Goal: Information Seeking & Learning: Check status

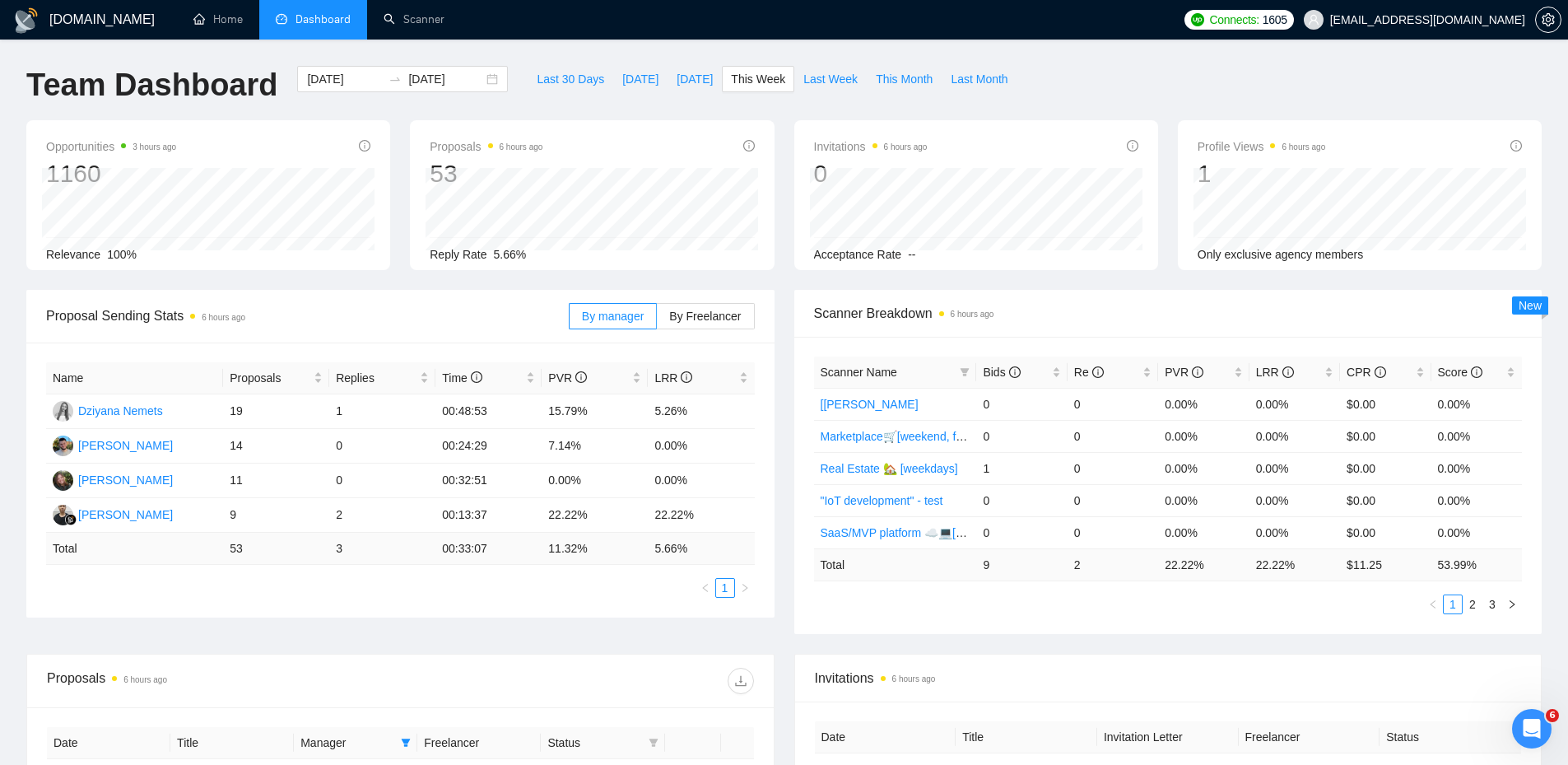
click at [798, 47] on div "GigRadar.io Home Dashboard Scanner Connects: 1605 nemetsyuriy@exore.pro Team Da…" at bounding box center [784, 652] width 1568 height 1305
click at [683, 81] on span "[DATE]" at bounding box center [695, 79] width 37 height 18
type input "[DATE]"
click at [740, 84] on span "This Week" at bounding box center [758, 79] width 55 height 18
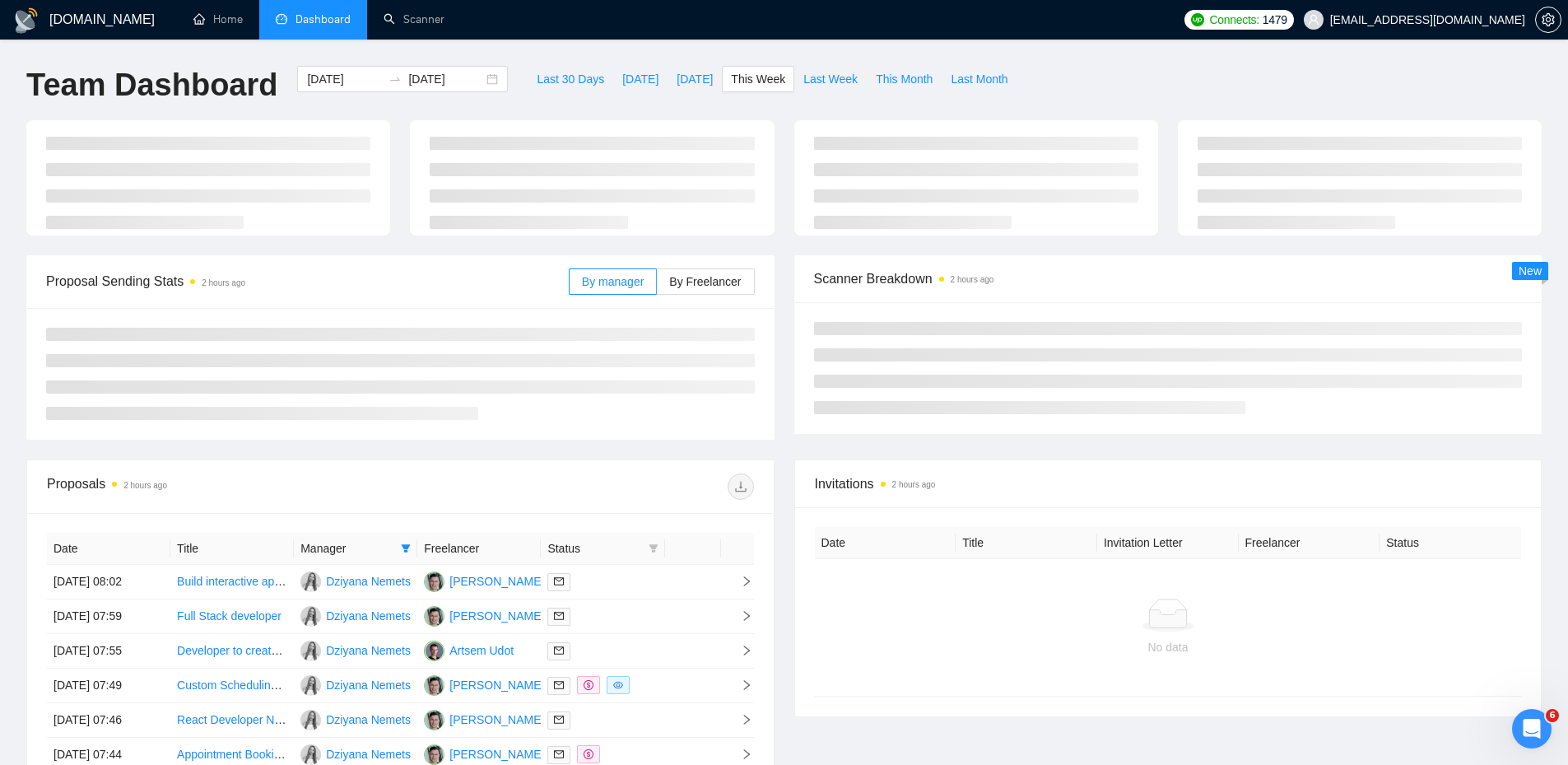
type input "[DATE]"
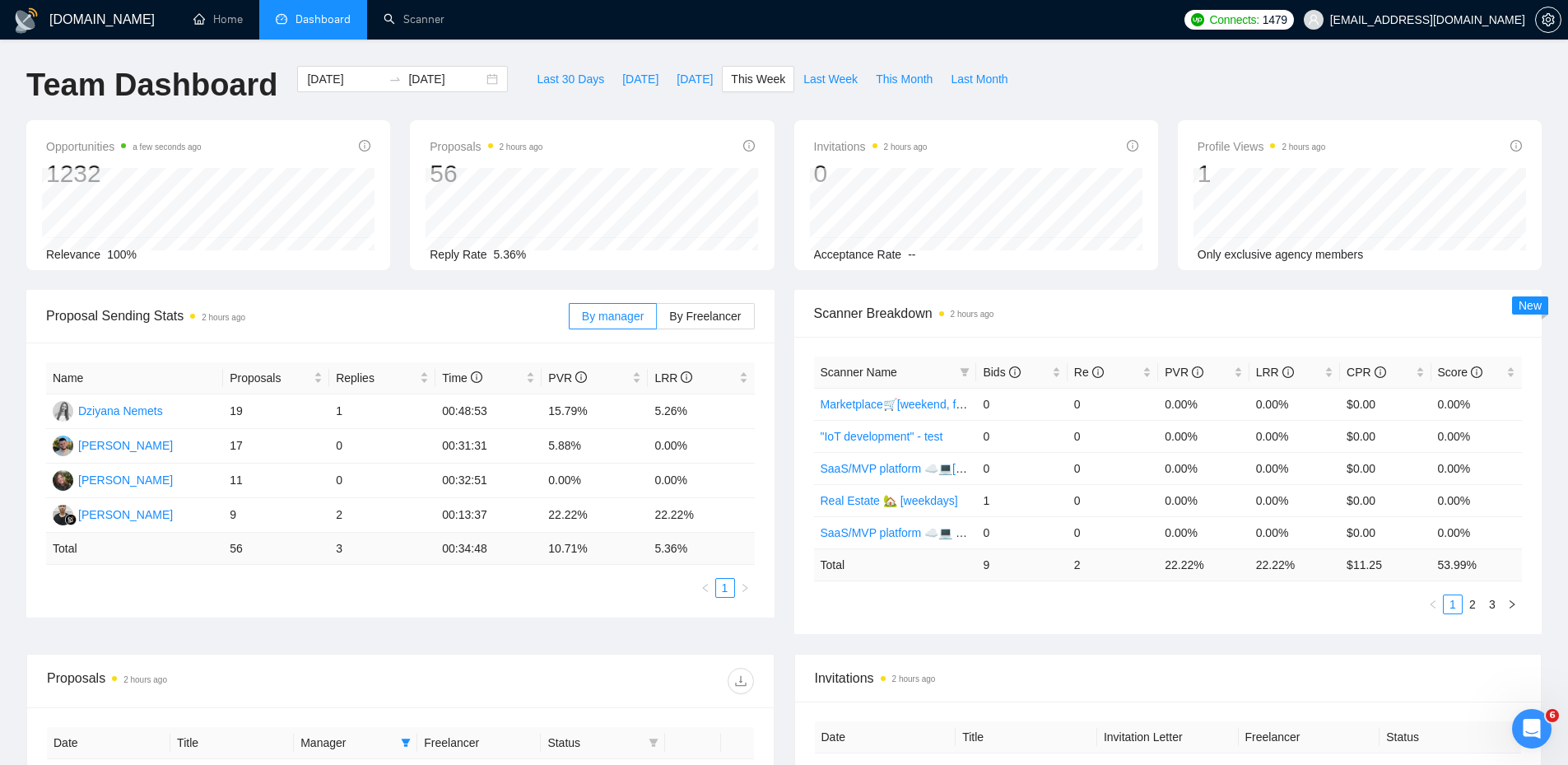
click at [793, 137] on div "Invitations 2 hours ago 0 2025-09-15 2025-09-15 0 Acceptance Rate --" at bounding box center [976, 195] width 383 height 150
click at [628, 57] on div "GigRadar.io Home Dashboard Scanner Connects: 1479 nemetsyuriy@exore.pro Team Da…" at bounding box center [784, 652] width 1568 height 1305
click at [751, 77] on span "This Week" at bounding box center [758, 79] width 55 height 18
click at [745, 82] on span "This Week" at bounding box center [758, 79] width 55 height 18
click at [341, 72] on input "[DATE]" at bounding box center [344, 79] width 75 height 18
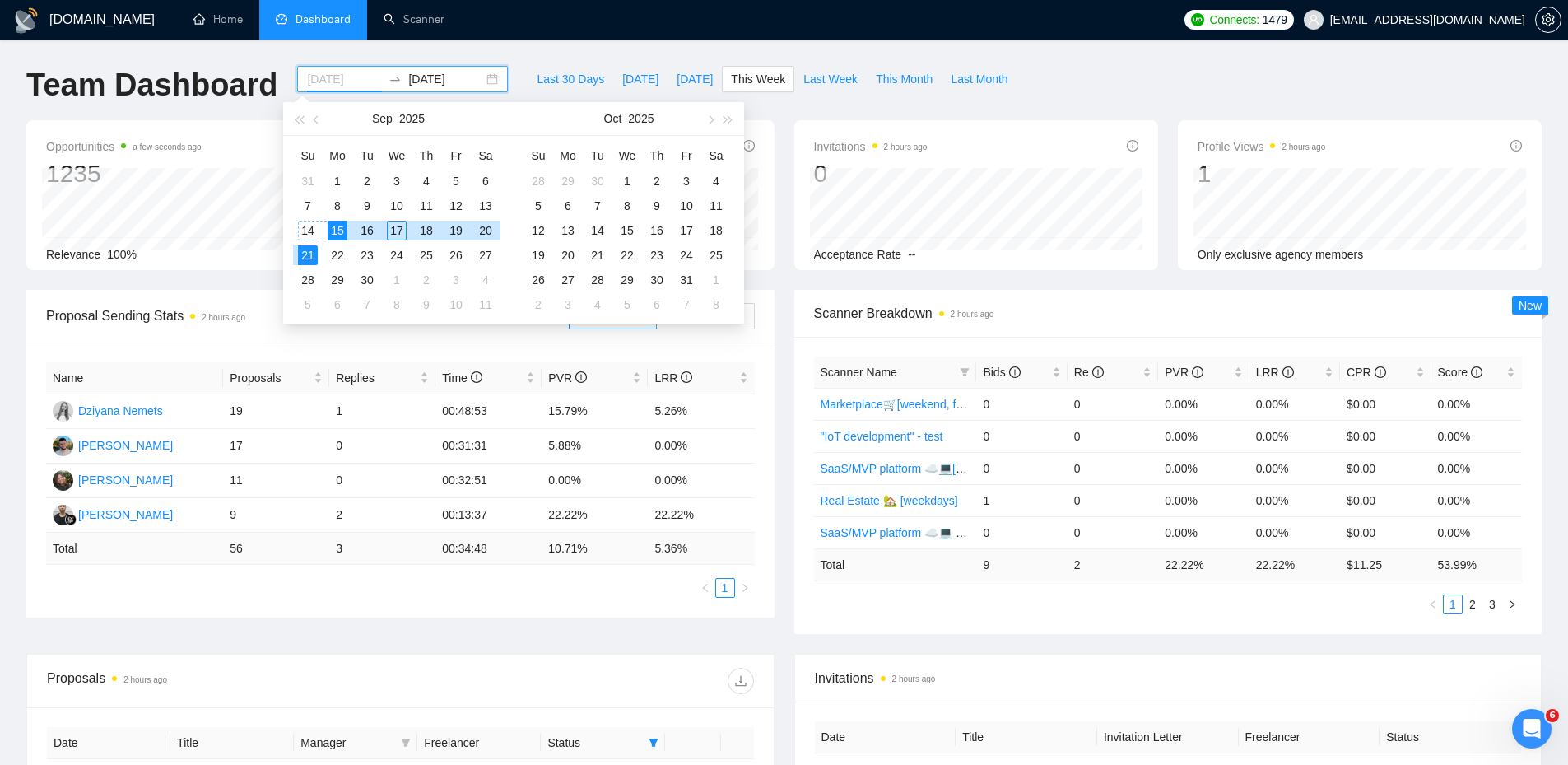
type input "[DATE]"
click at [334, 228] on div "15" at bounding box center [337, 230] width 20 height 20
type input "[DATE]"
click at [313, 249] on div "21" at bounding box center [308, 255] width 20 height 20
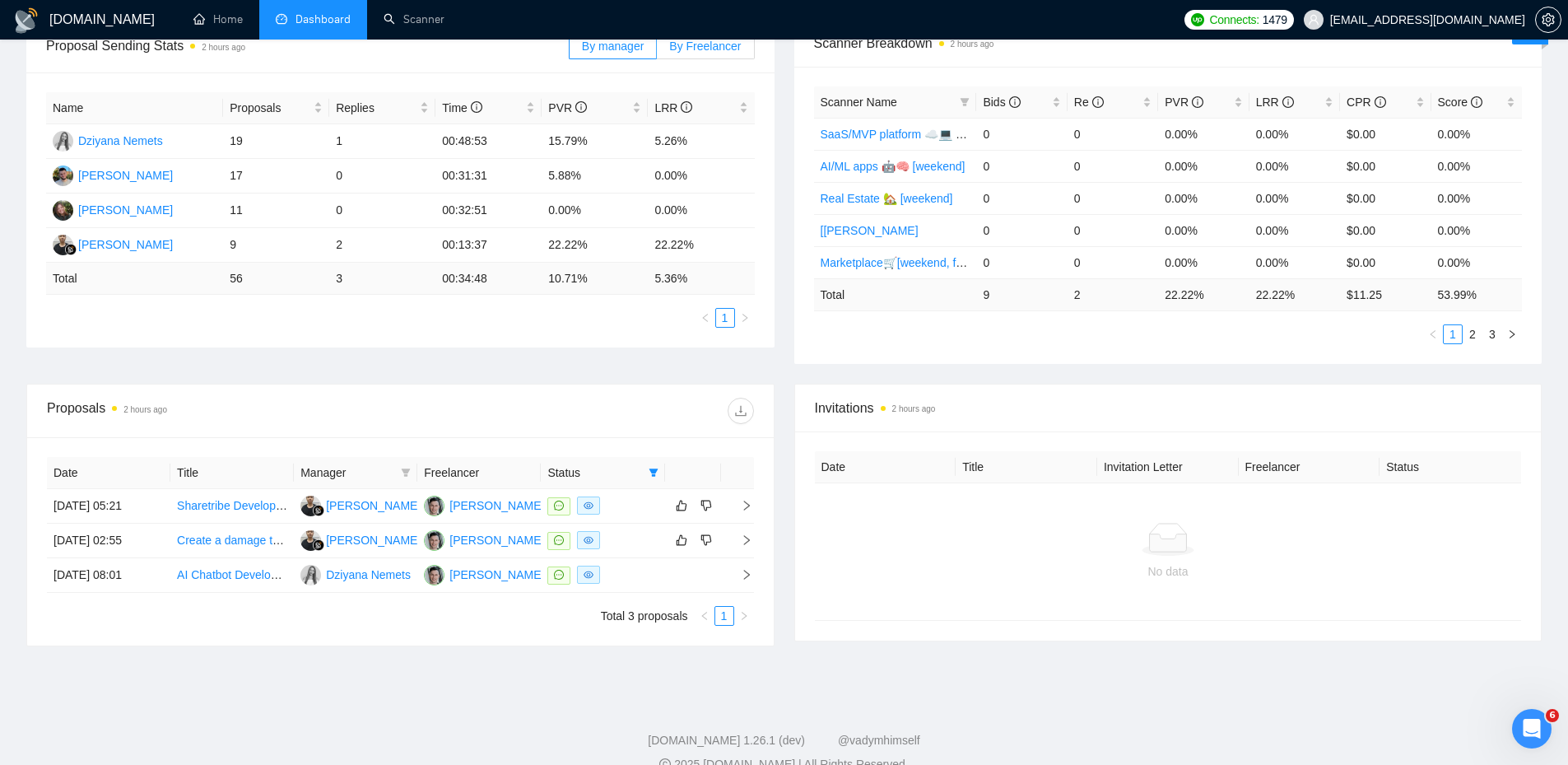
scroll to position [298, 0]
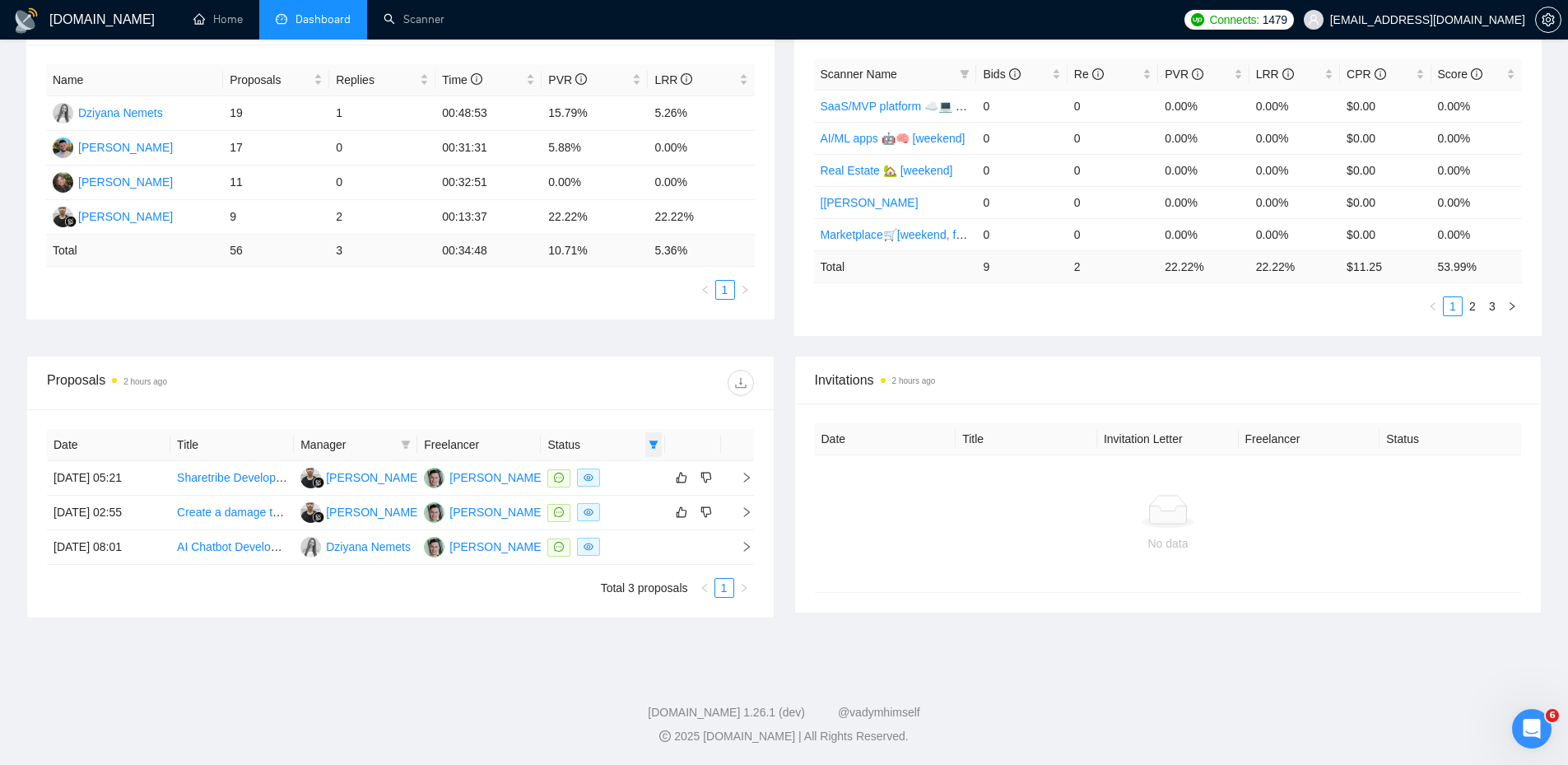
click at [652, 440] on icon "filter" at bounding box center [653, 444] width 10 height 10
click at [600, 479] on span "Chat" at bounding box center [601, 476] width 31 height 13
checkbox input "false"
click at [591, 337] on div "Proposal Sending Stats 2 hours ago By manager By Freelancer Name Proposals Repl…" at bounding box center [784, 174] width 1535 height 364
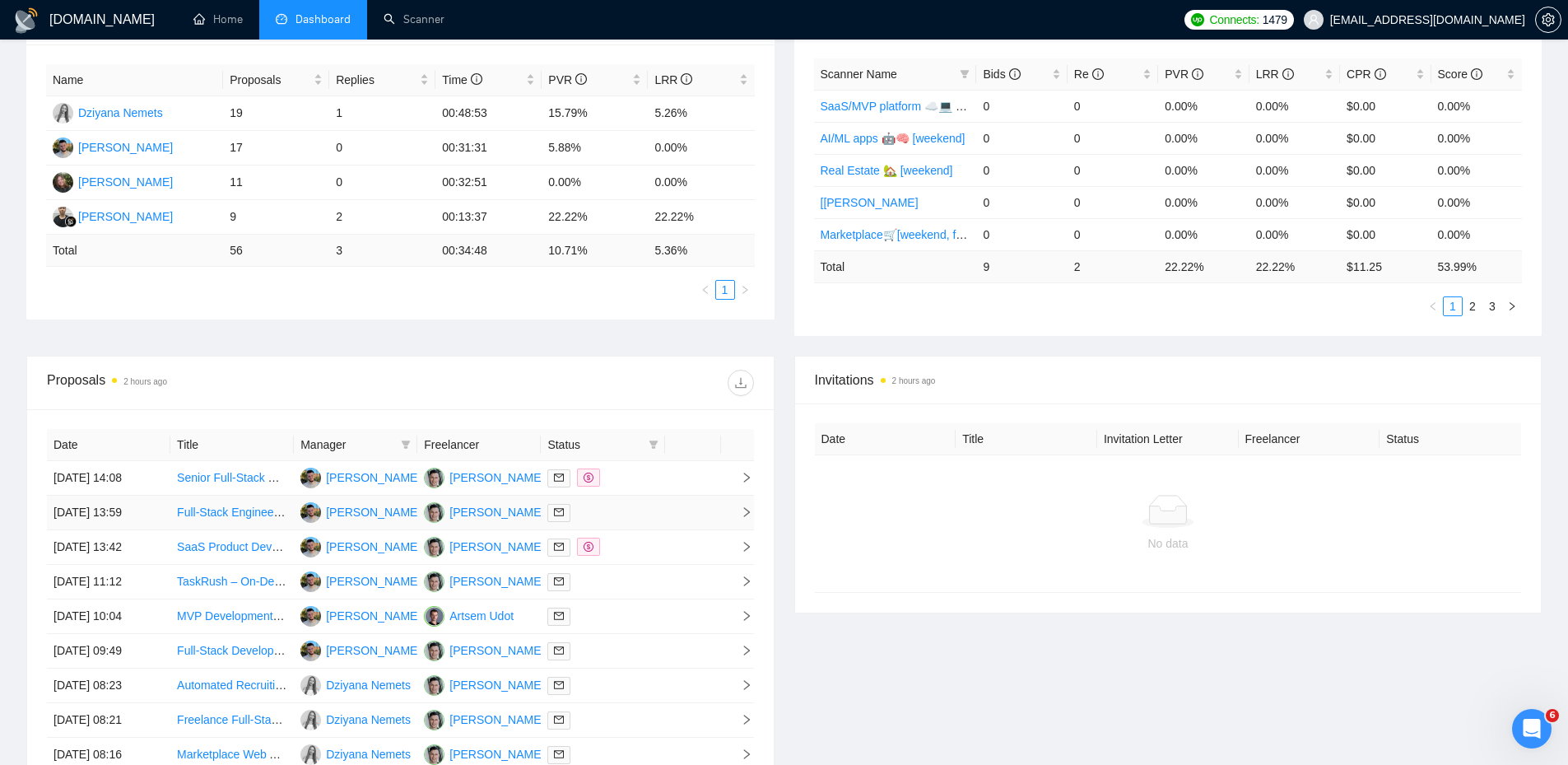
scroll to position [540, 0]
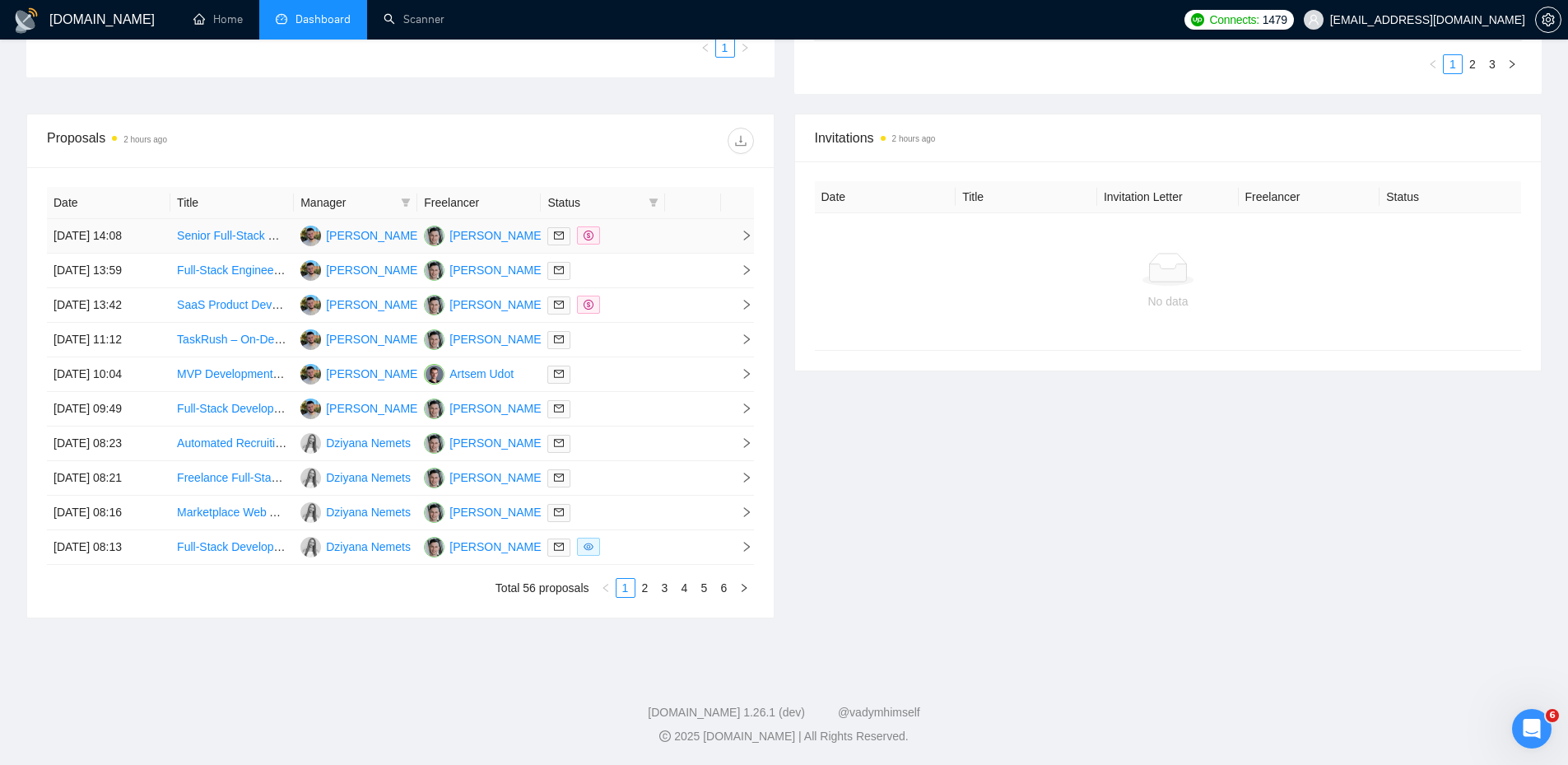
click at [641, 242] on div at bounding box center [602, 236] width 110 height 19
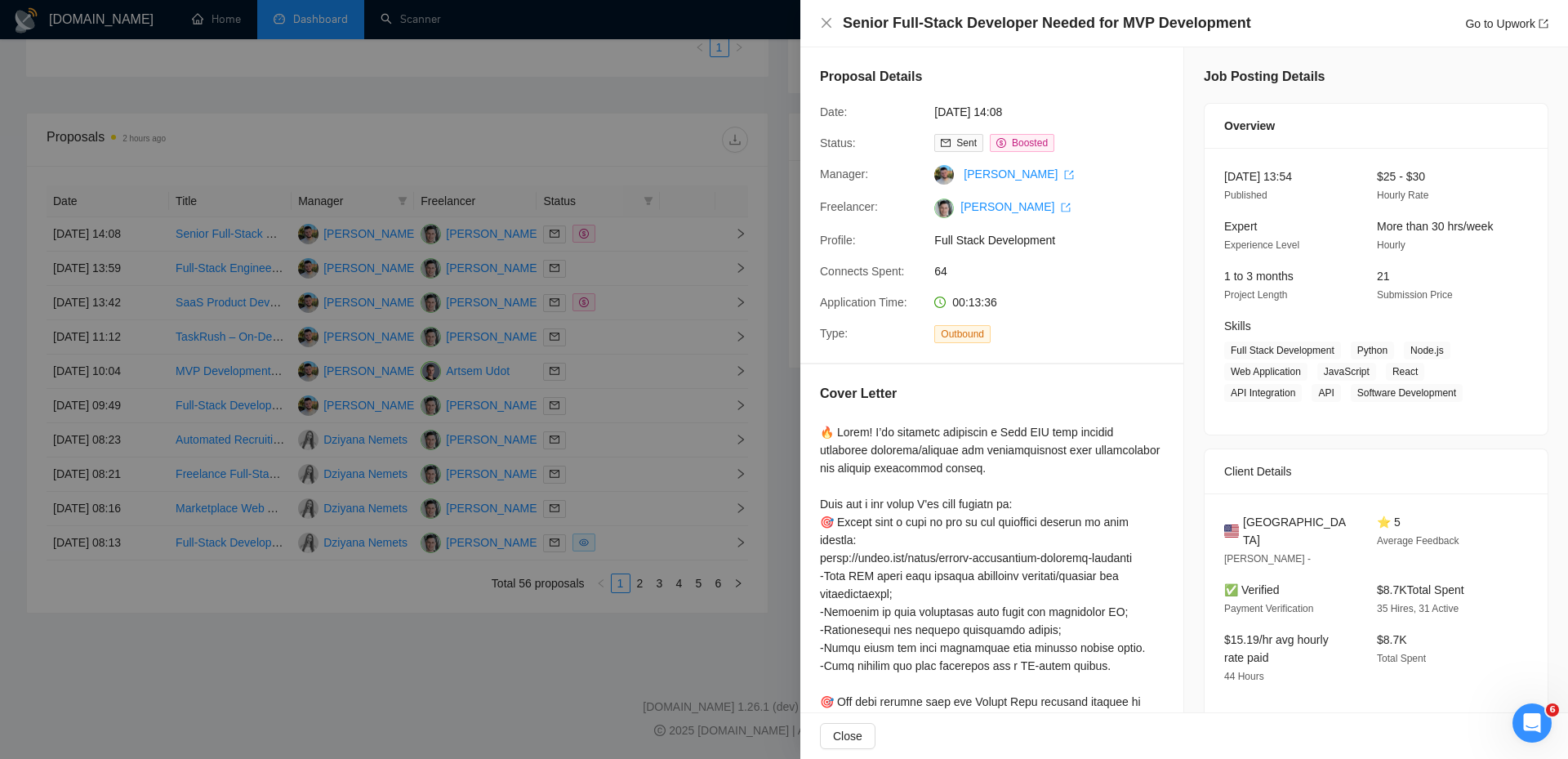
click at [619, 260] on div at bounding box center [784, 380] width 1568 height 759
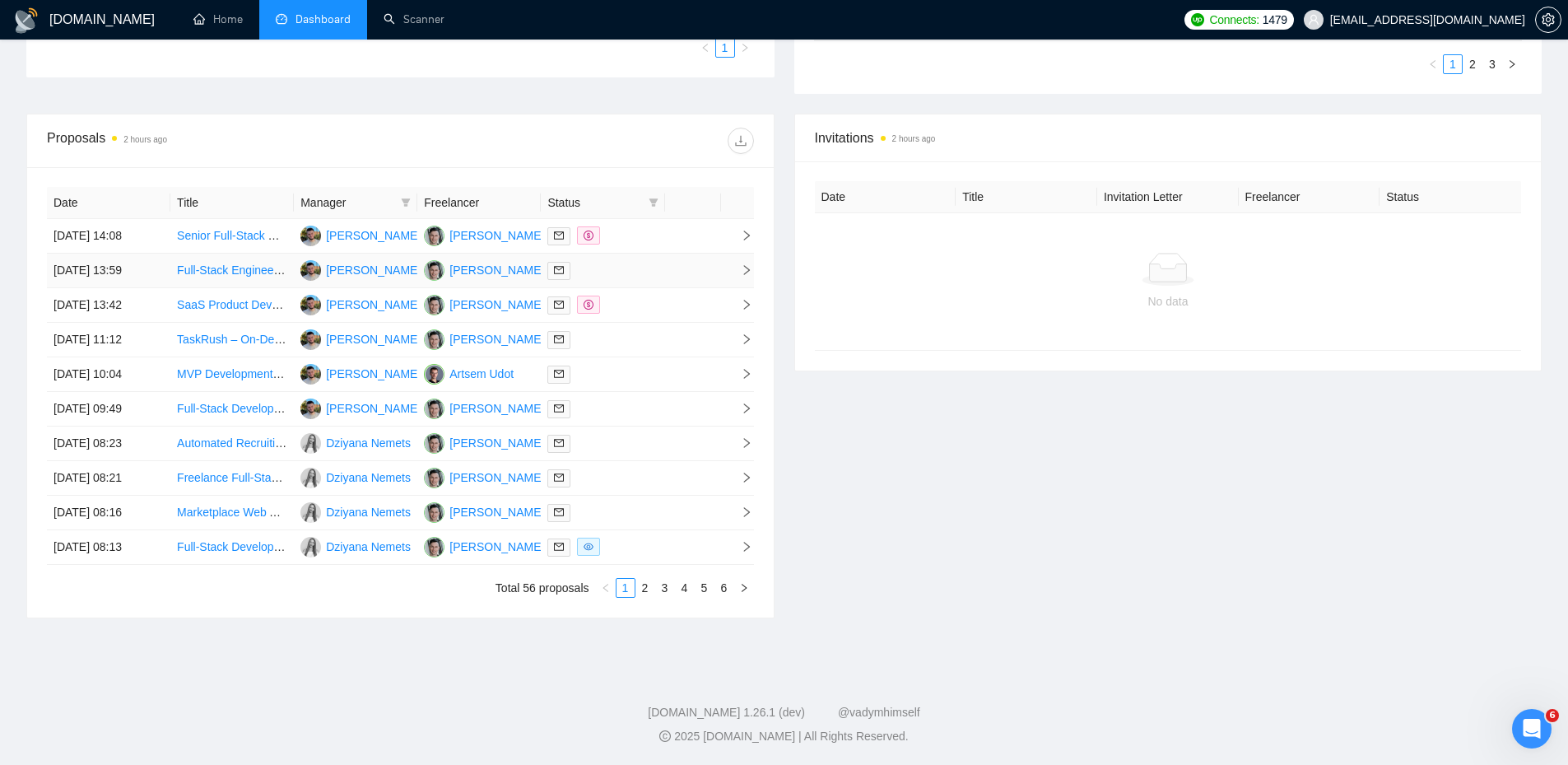
click at [617, 269] on div at bounding box center [602, 270] width 110 height 19
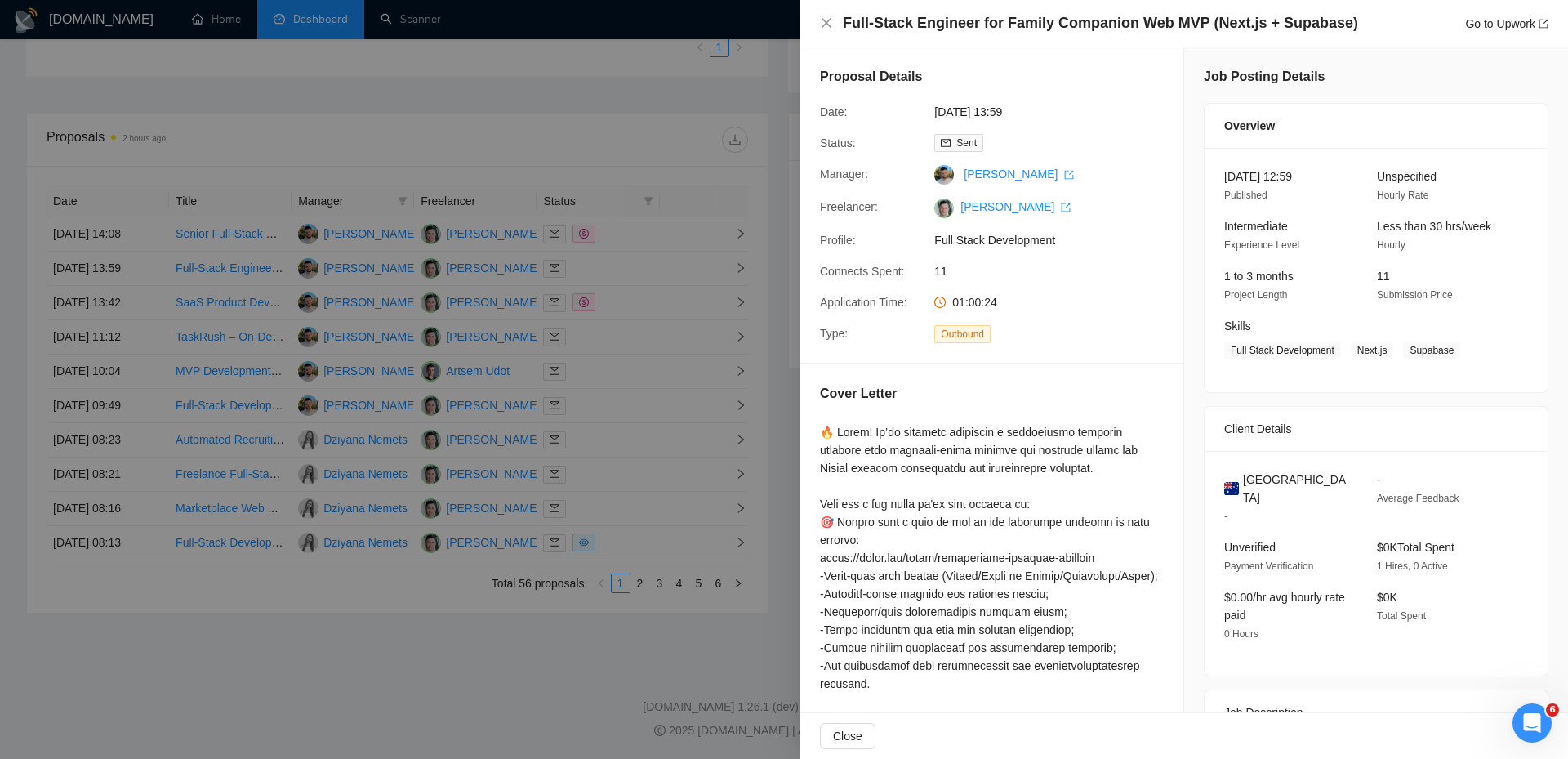
click at [612, 270] on div at bounding box center [784, 380] width 1568 height 759
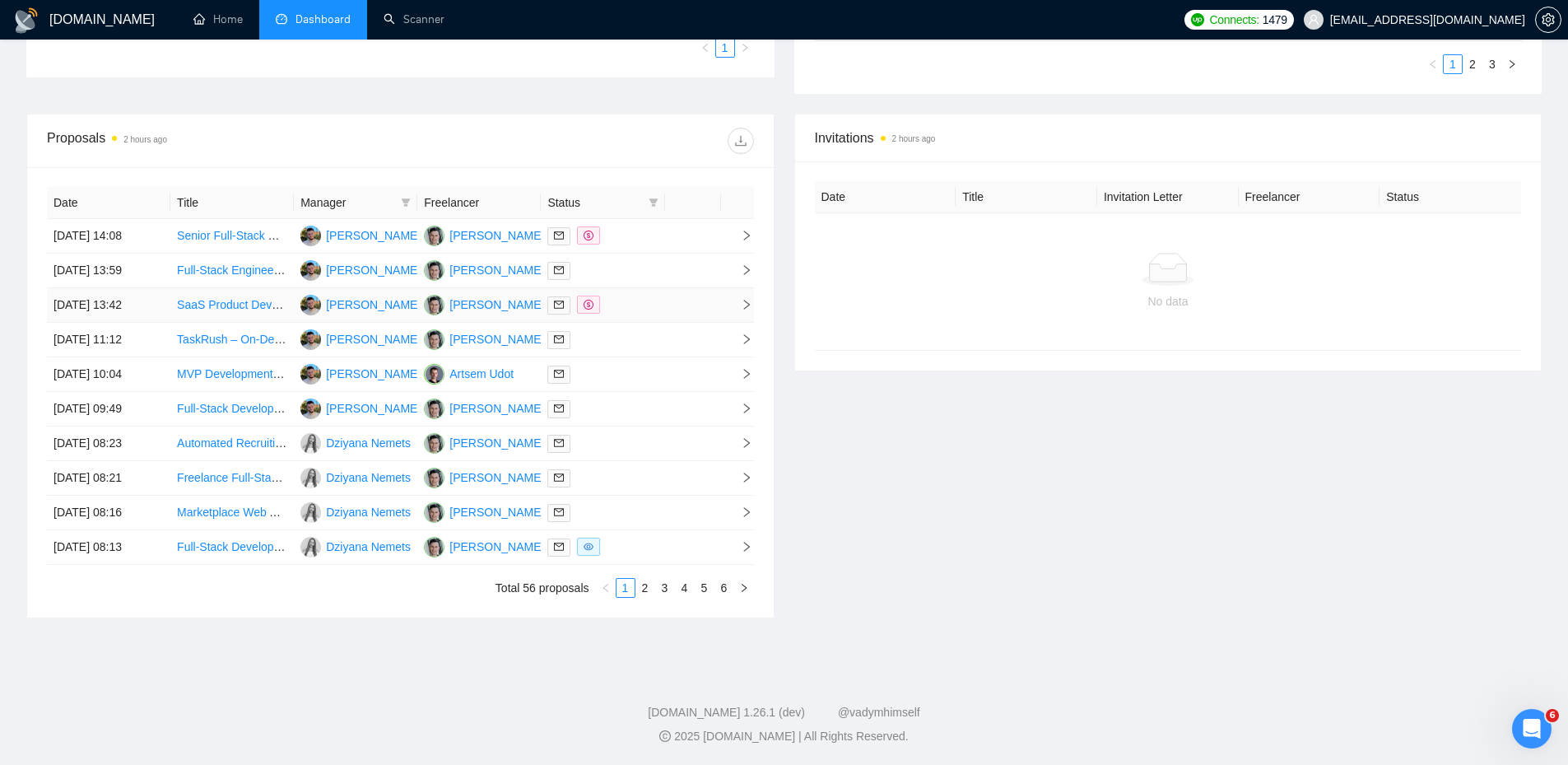
click at [639, 303] on div at bounding box center [602, 305] width 110 height 19
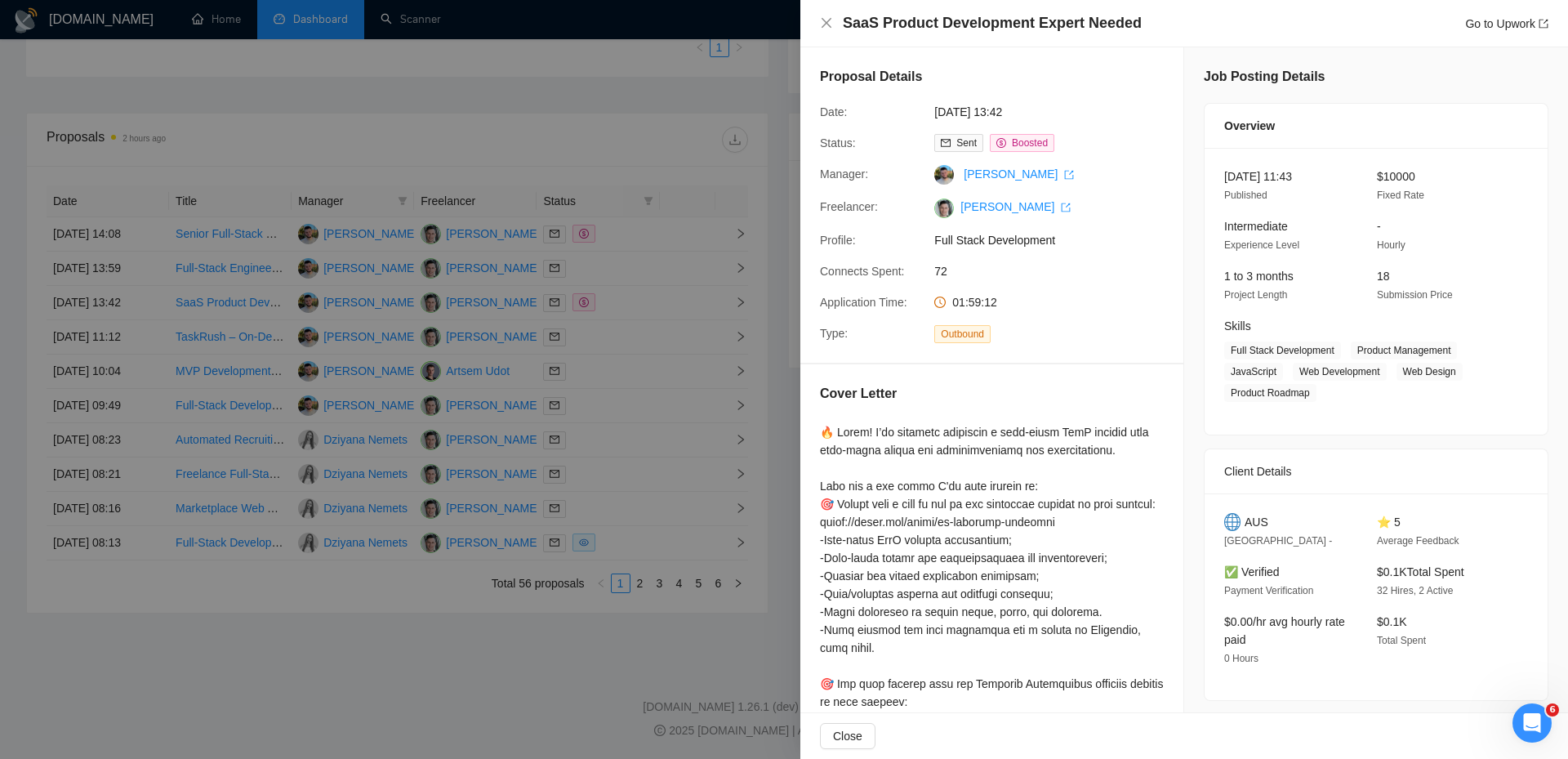
click at [634, 300] on div at bounding box center [784, 380] width 1568 height 759
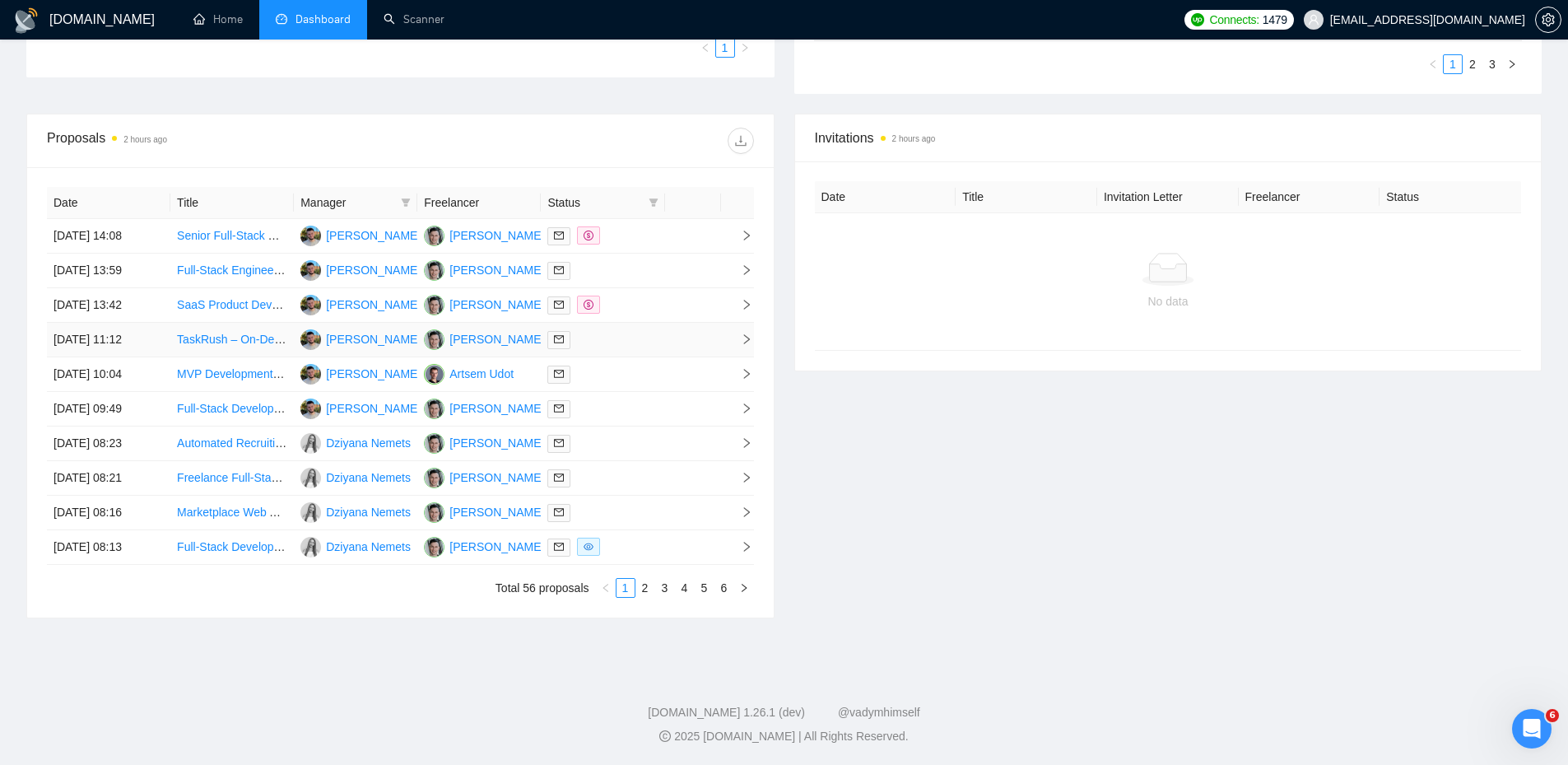
click at [639, 323] on td at bounding box center [602, 340] width 123 height 35
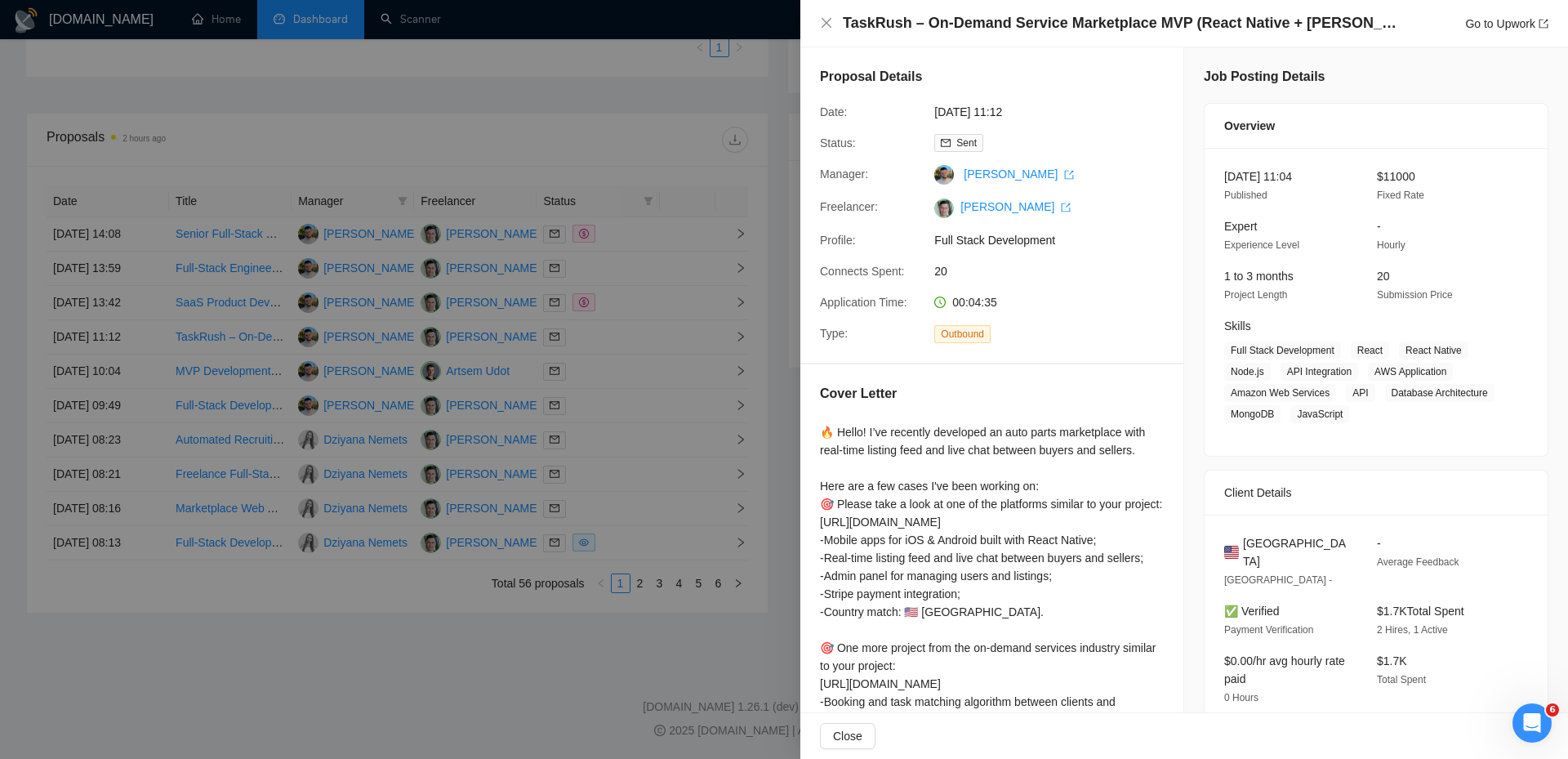
click at [629, 350] on div at bounding box center [784, 380] width 1568 height 759
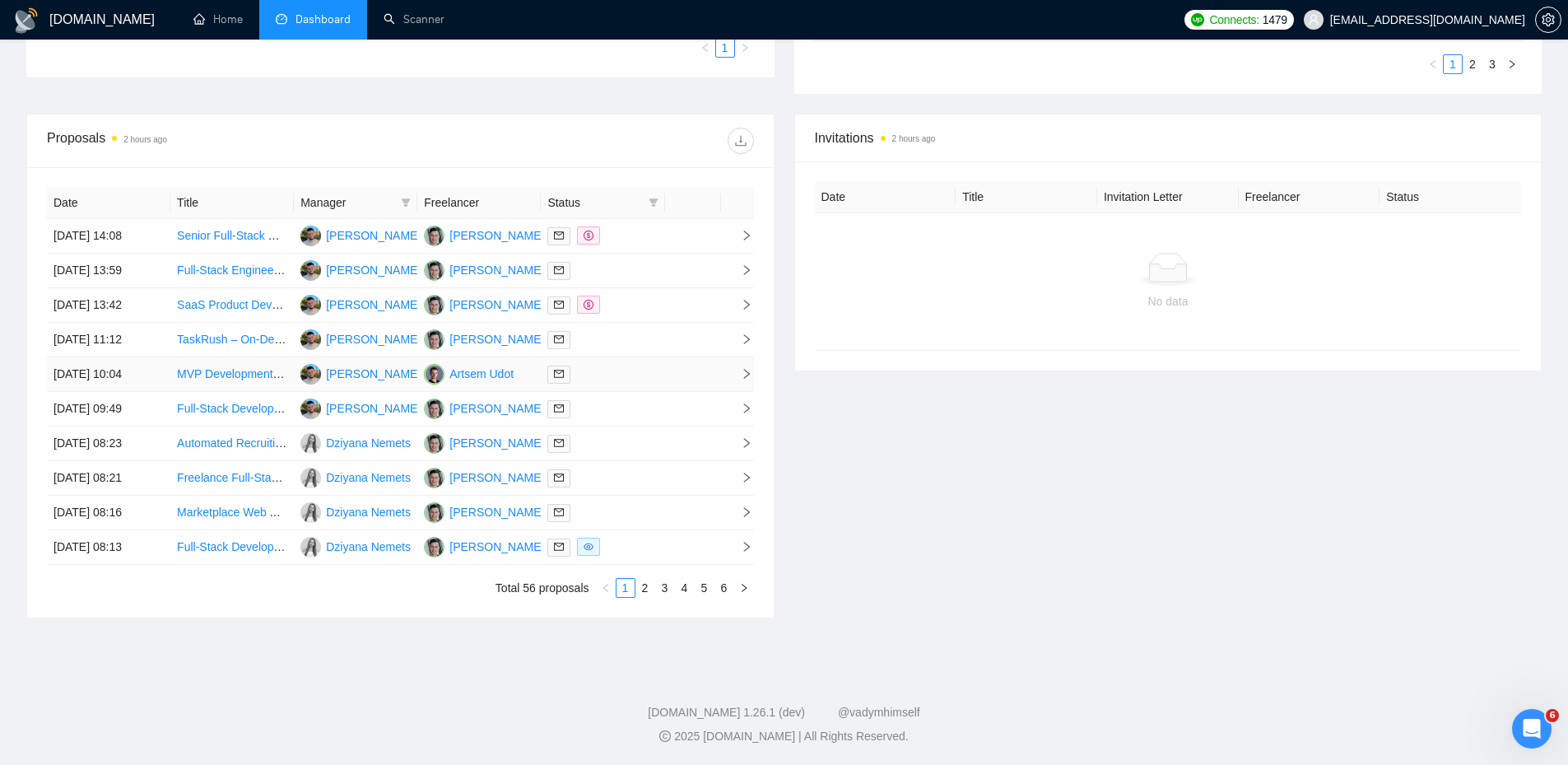
click at [622, 373] on div at bounding box center [602, 375] width 110 height 19
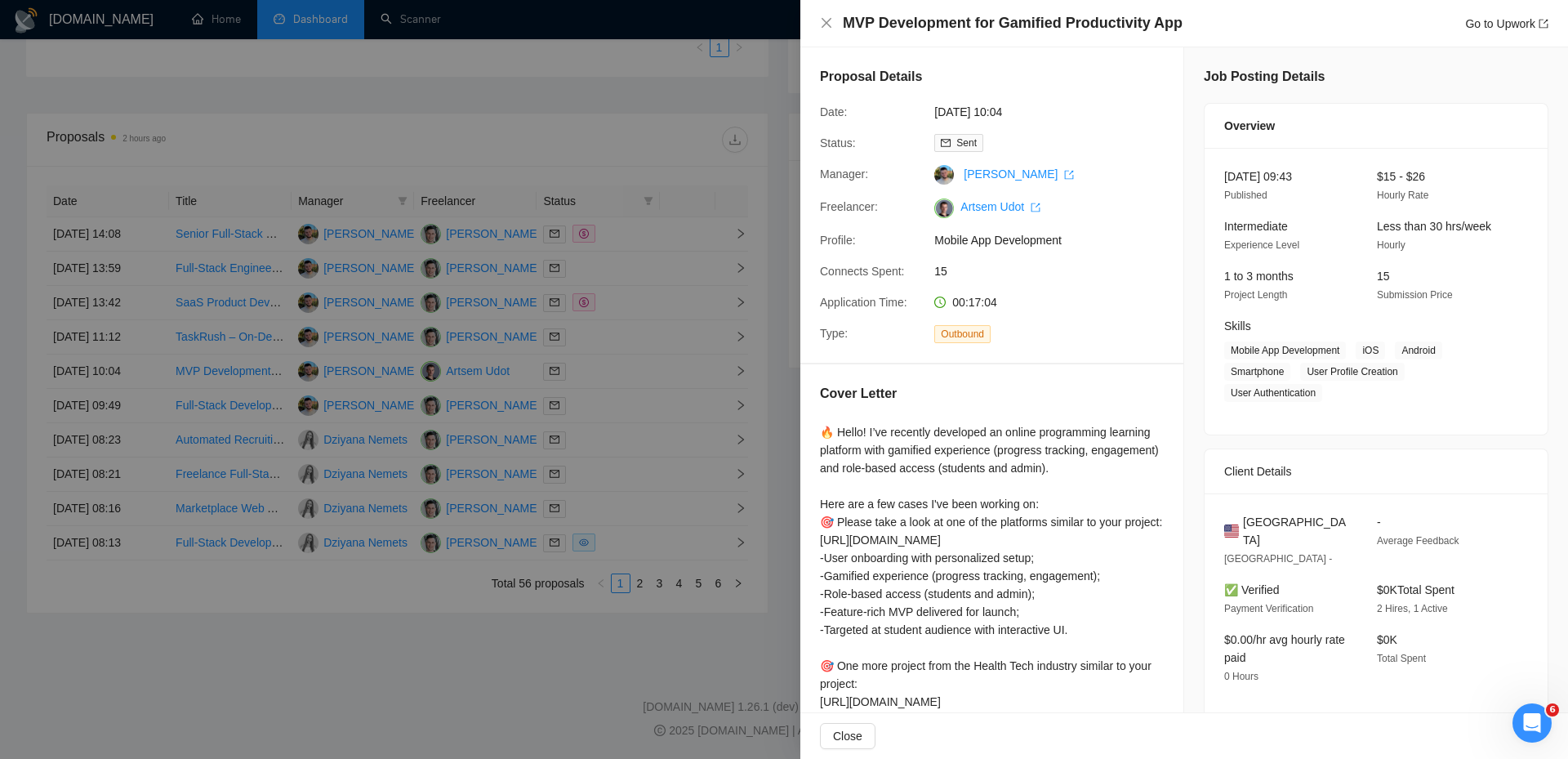
click at [611, 394] on div at bounding box center [784, 380] width 1568 height 759
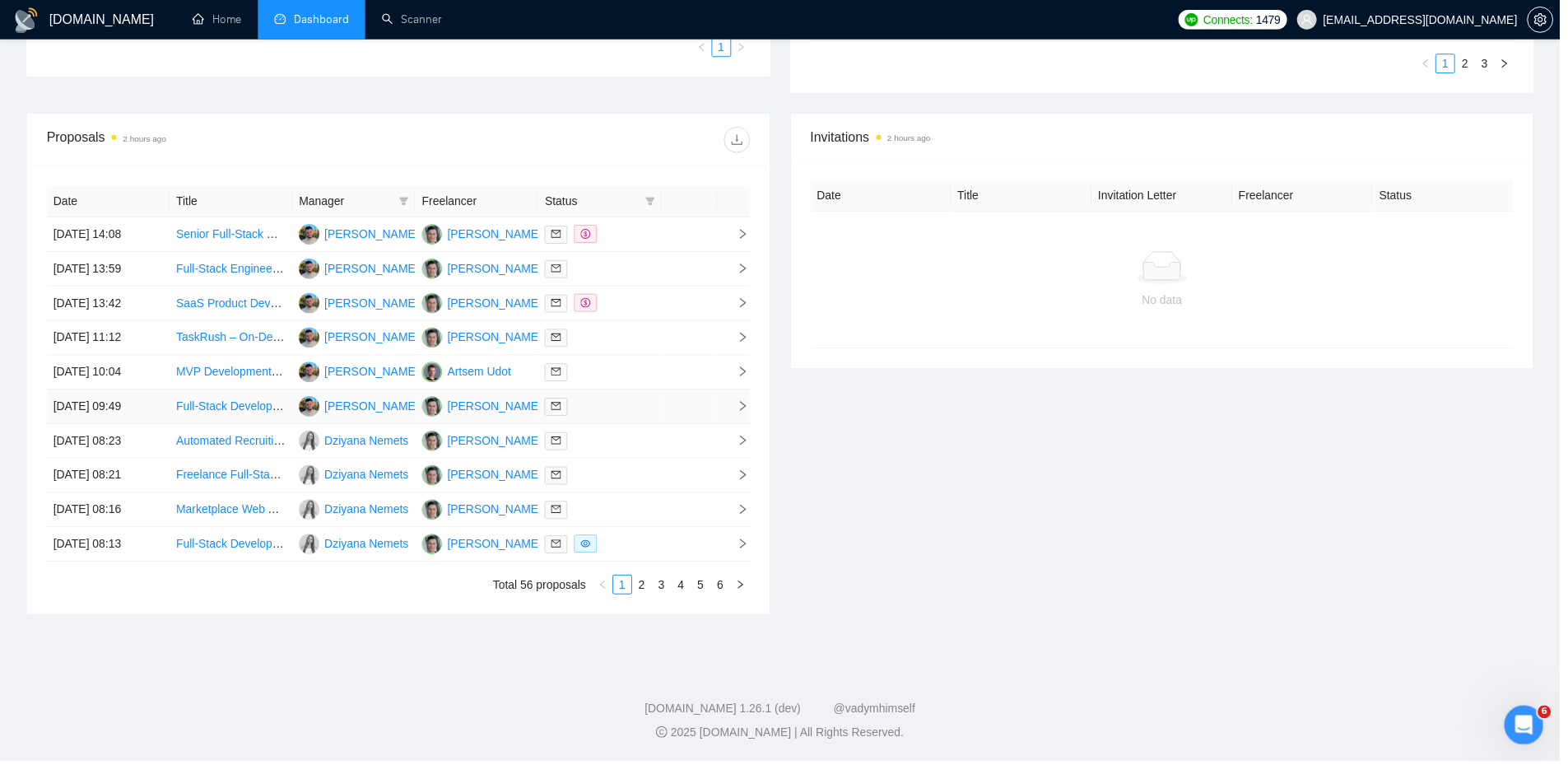
click at [601, 413] on div at bounding box center [602, 409] width 110 height 19
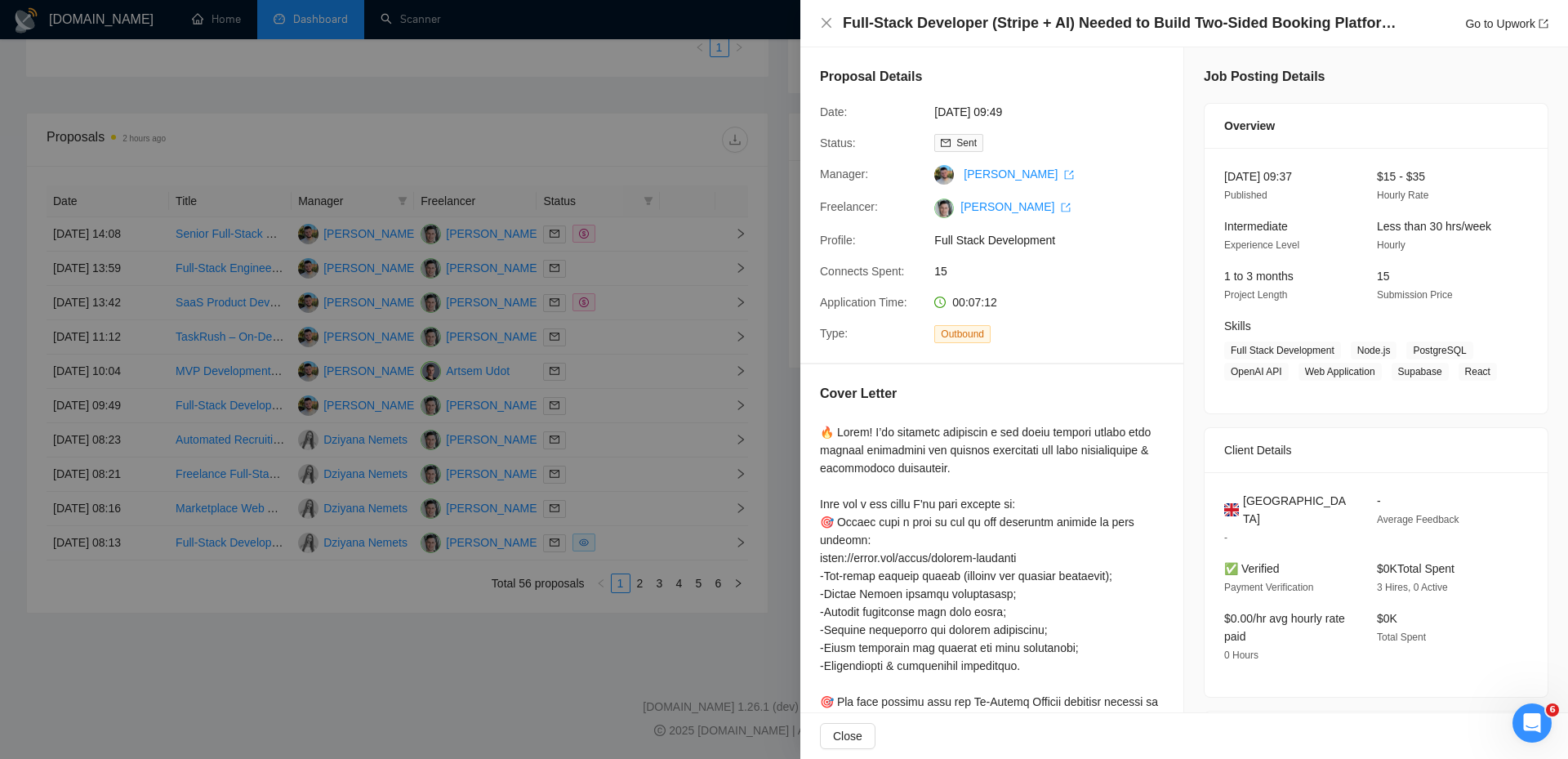
click at [597, 465] on div at bounding box center [784, 380] width 1568 height 759
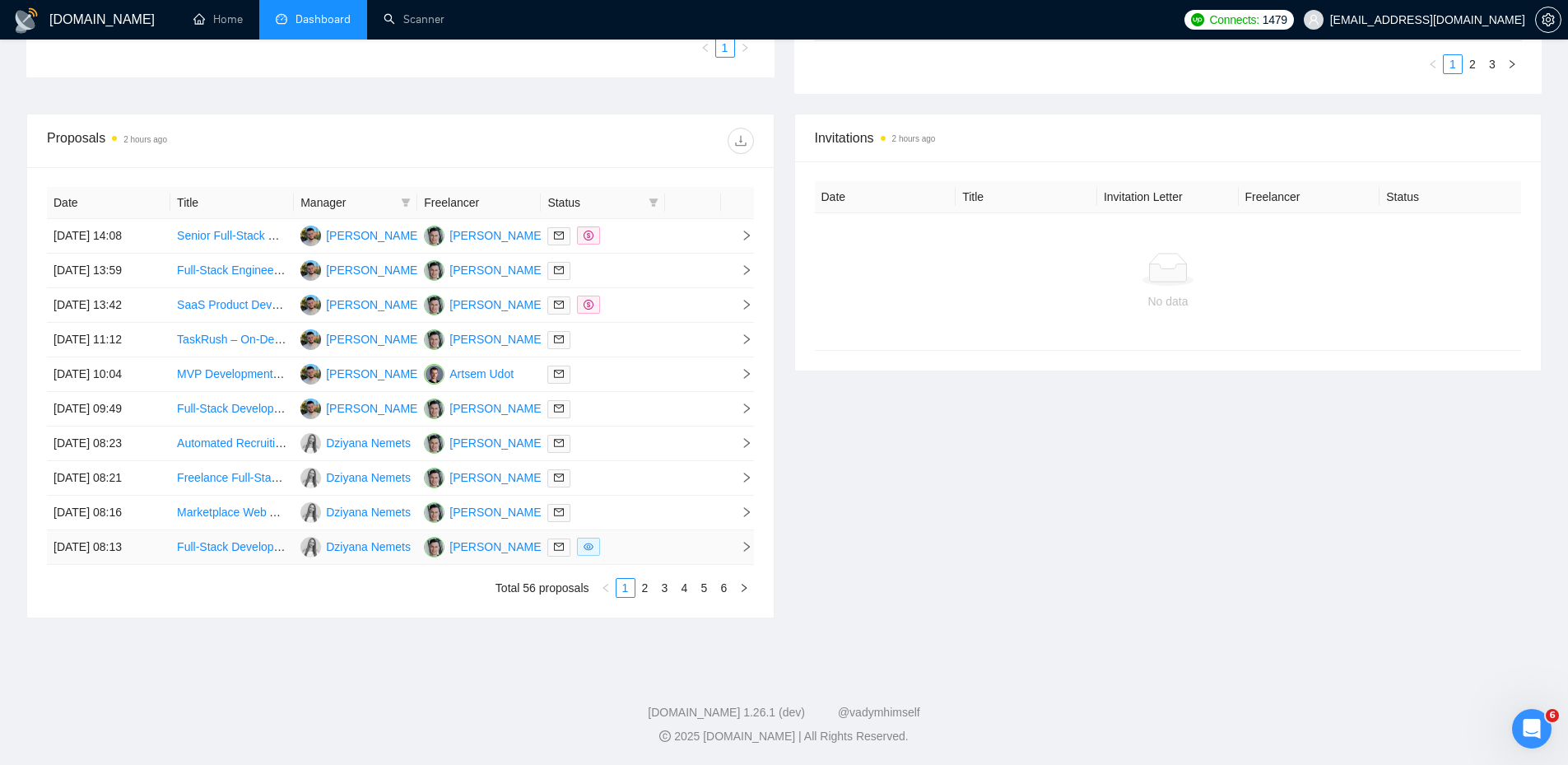
click at [633, 538] on div at bounding box center [602, 548] width 110 height 19
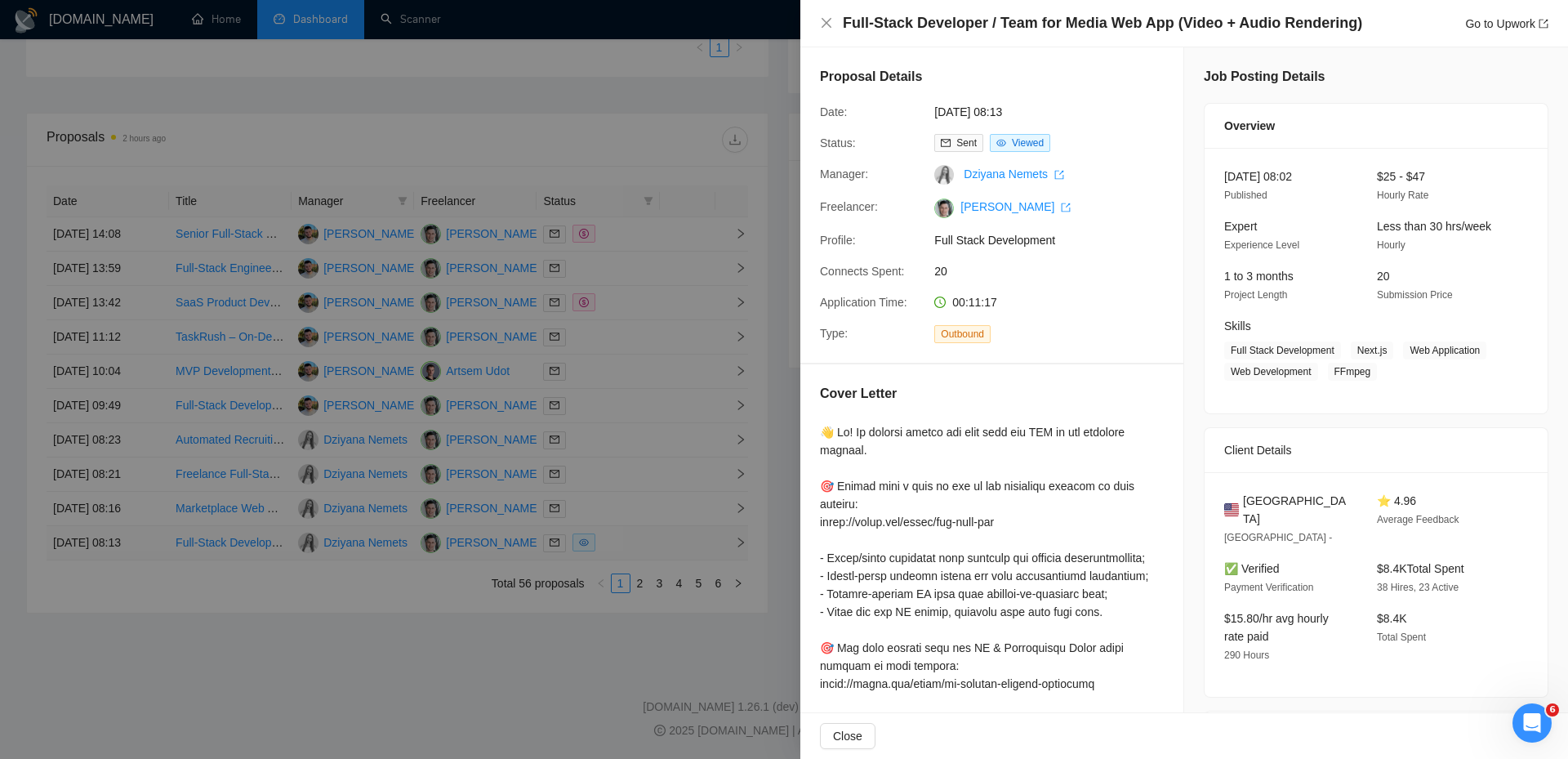
click at [628, 534] on div at bounding box center [784, 380] width 1568 height 759
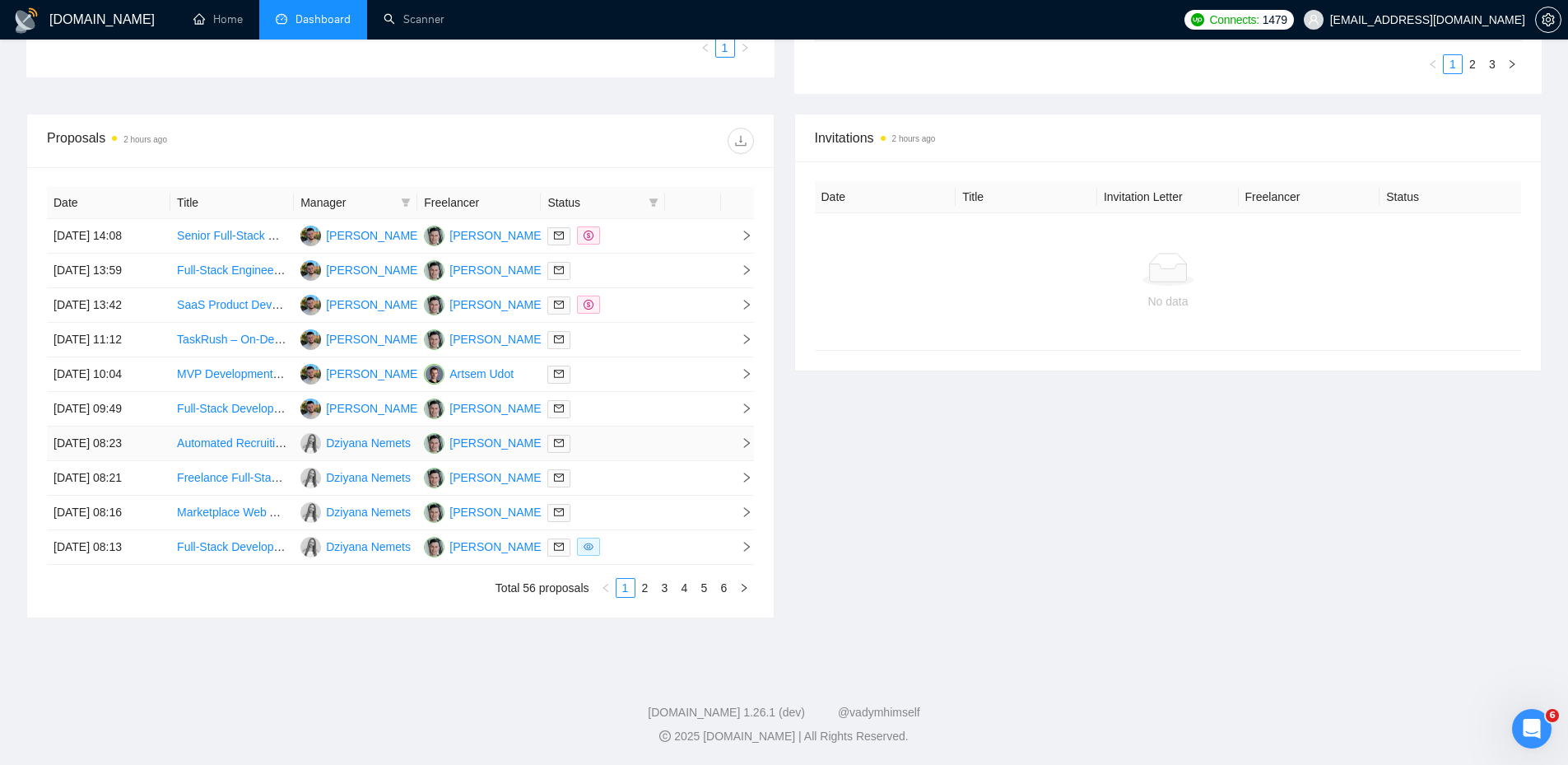
click at [604, 438] on div at bounding box center [602, 443] width 110 height 19
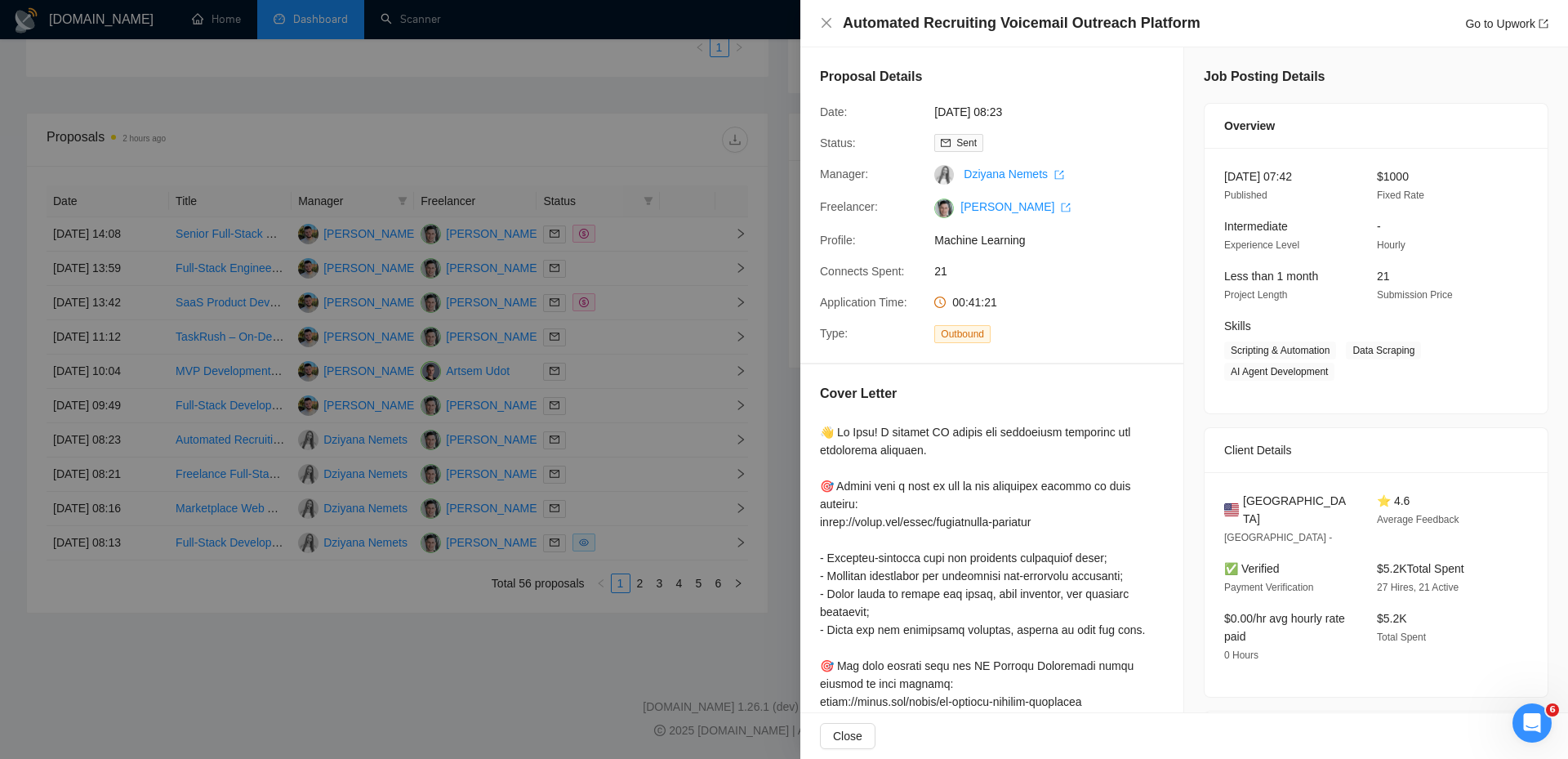
click at [609, 470] on div at bounding box center [784, 380] width 1568 height 759
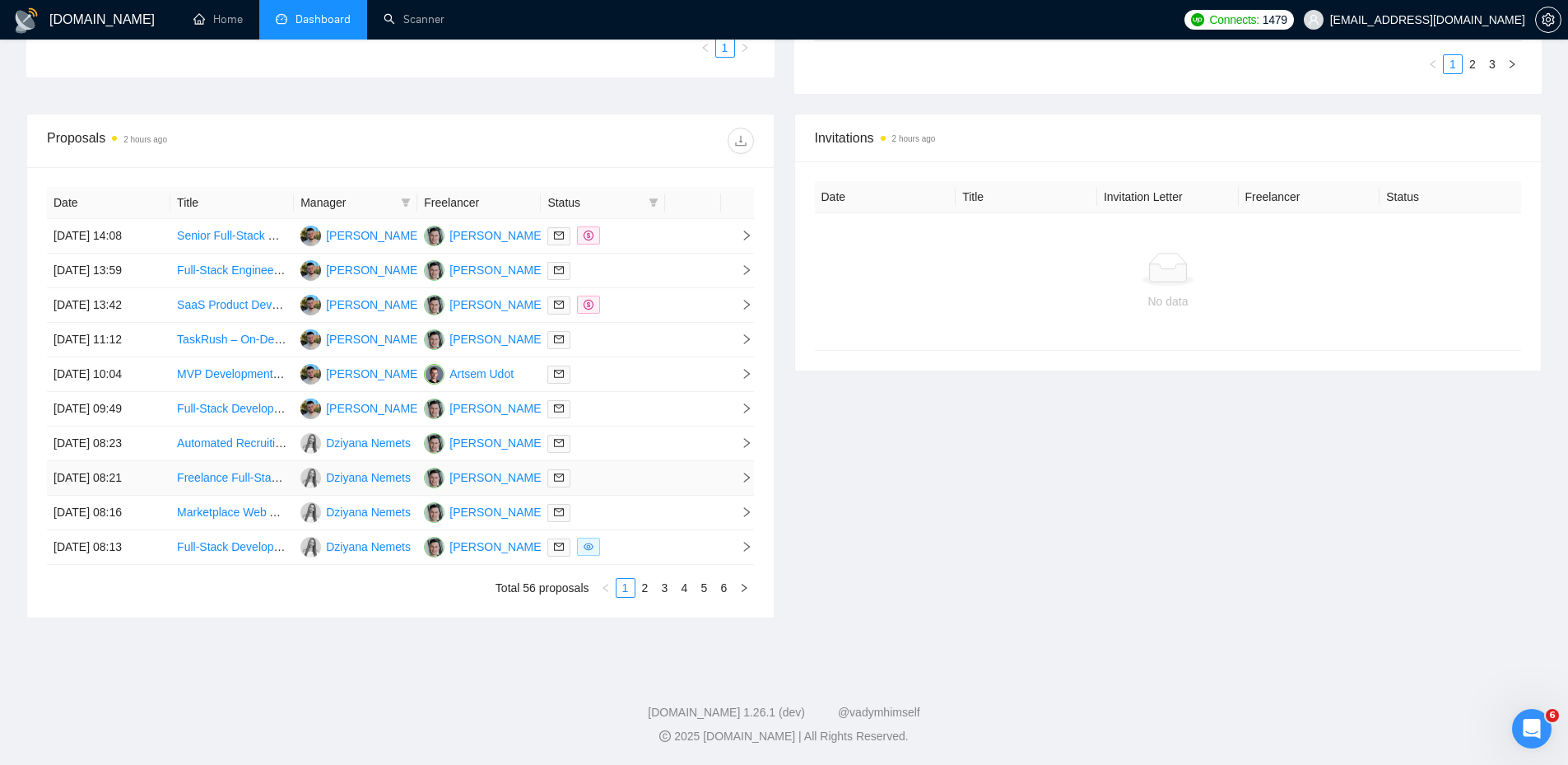
click at [605, 469] on div at bounding box center [602, 478] width 110 height 19
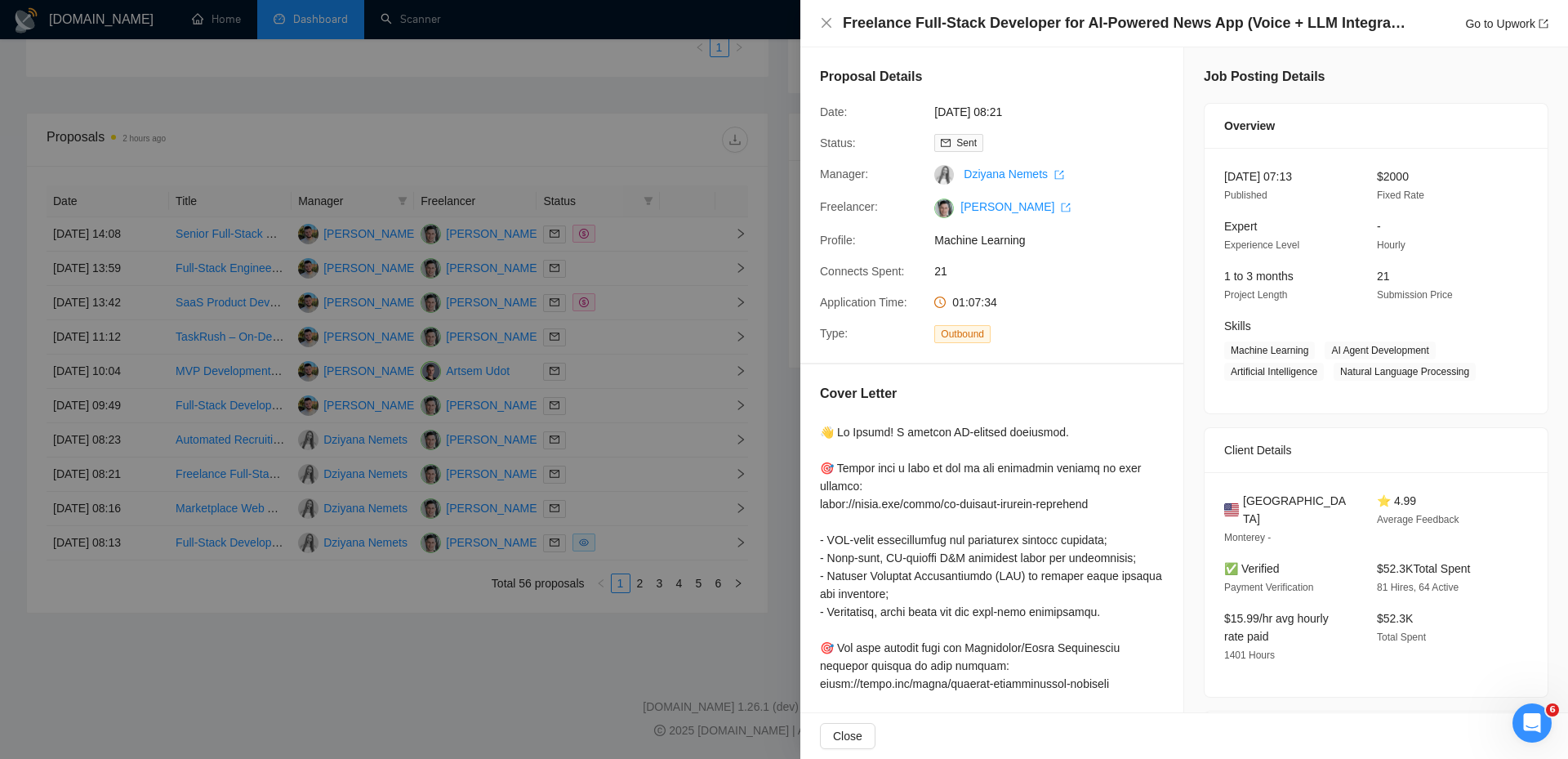
click at [602, 485] on div at bounding box center [784, 380] width 1568 height 759
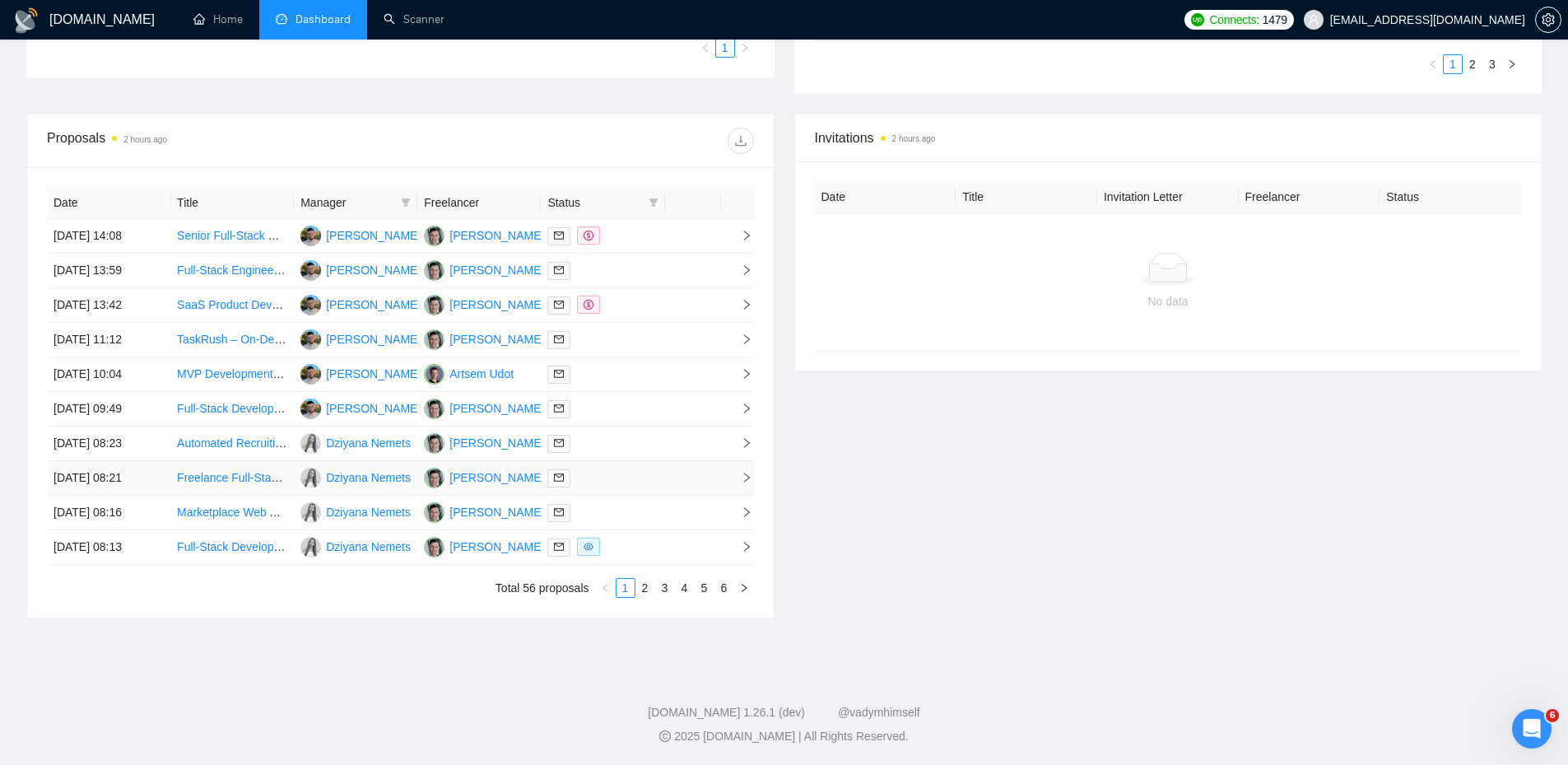
click at [615, 472] on div at bounding box center [602, 478] width 110 height 19
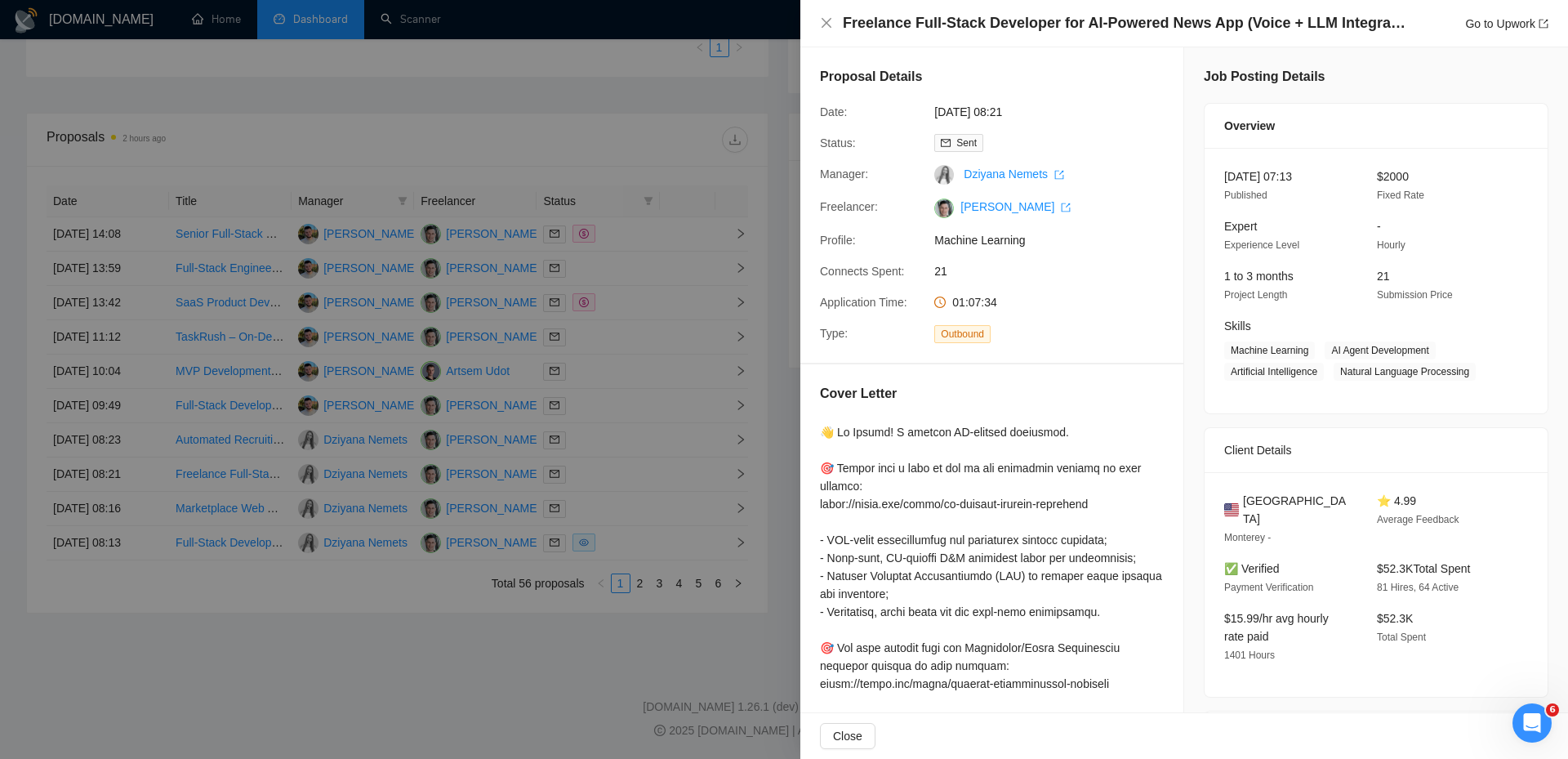
click at [655, 495] on div at bounding box center [784, 380] width 1568 height 759
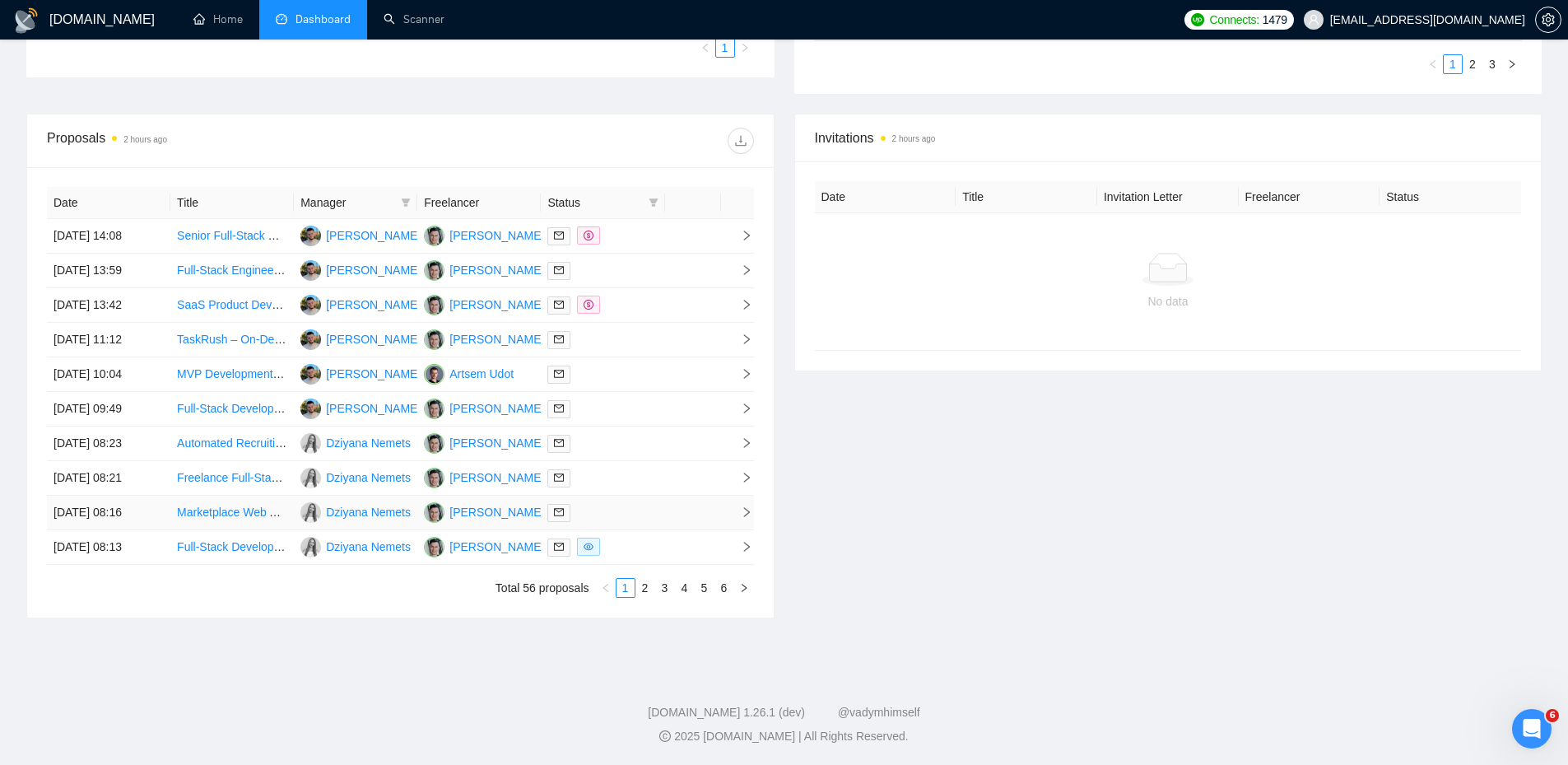
click at [626, 516] on div at bounding box center [602, 513] width 110 height 19
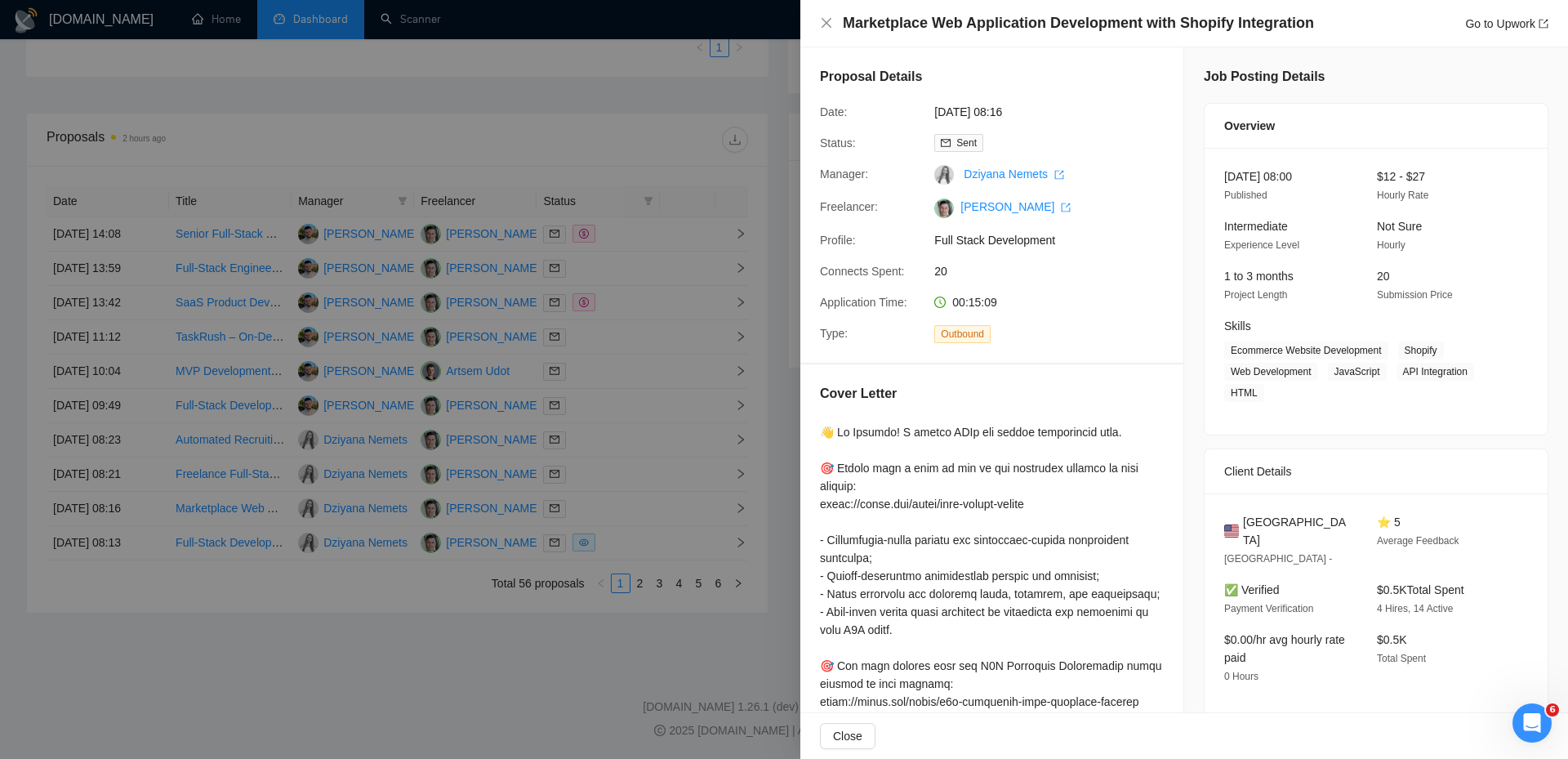
click at [621, 519] on div at bounding box center [784, 380] width 1568 height 759
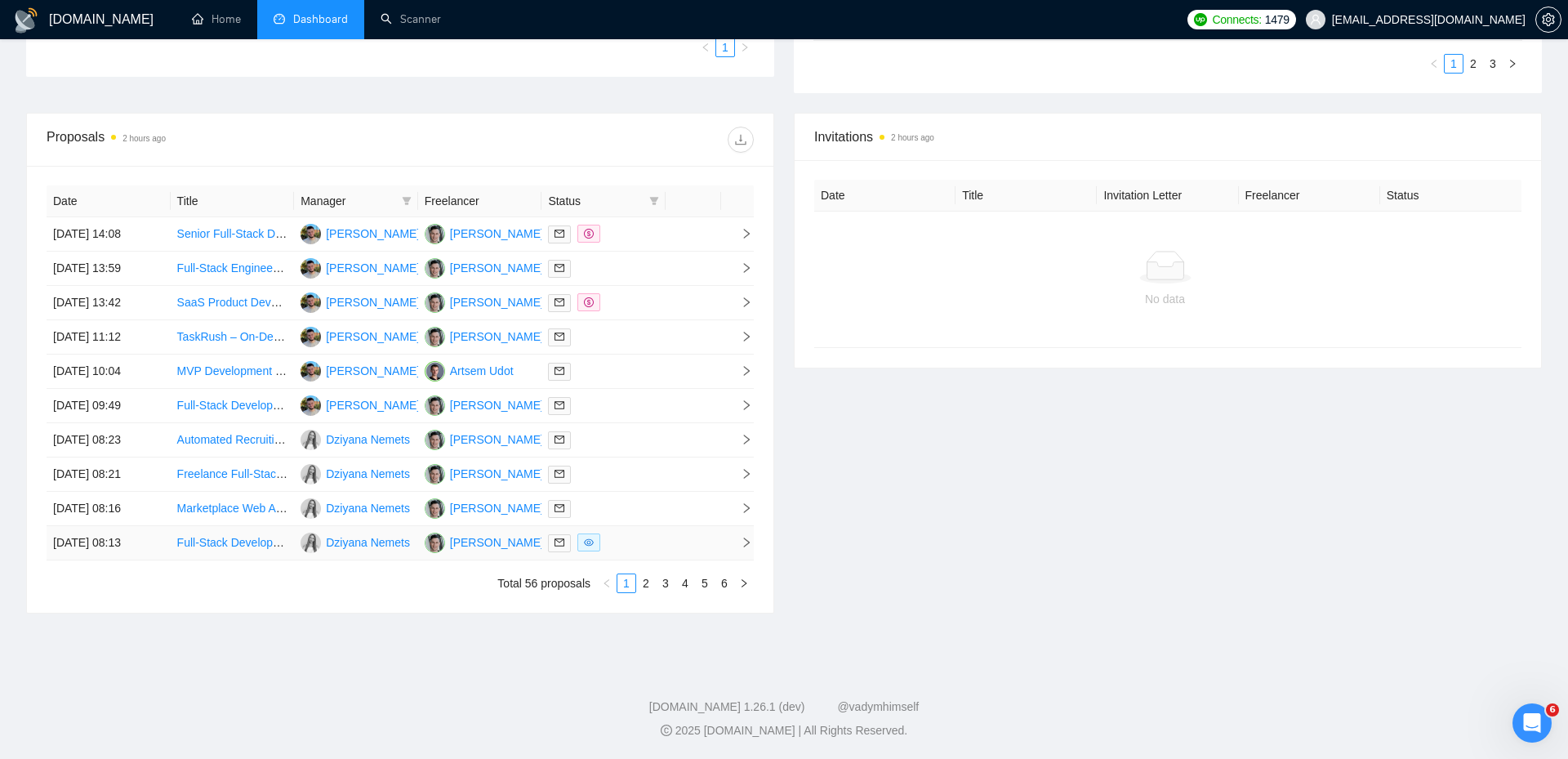
click at [624, 542] on div at bounding box center [603, 543] width 111 height 19
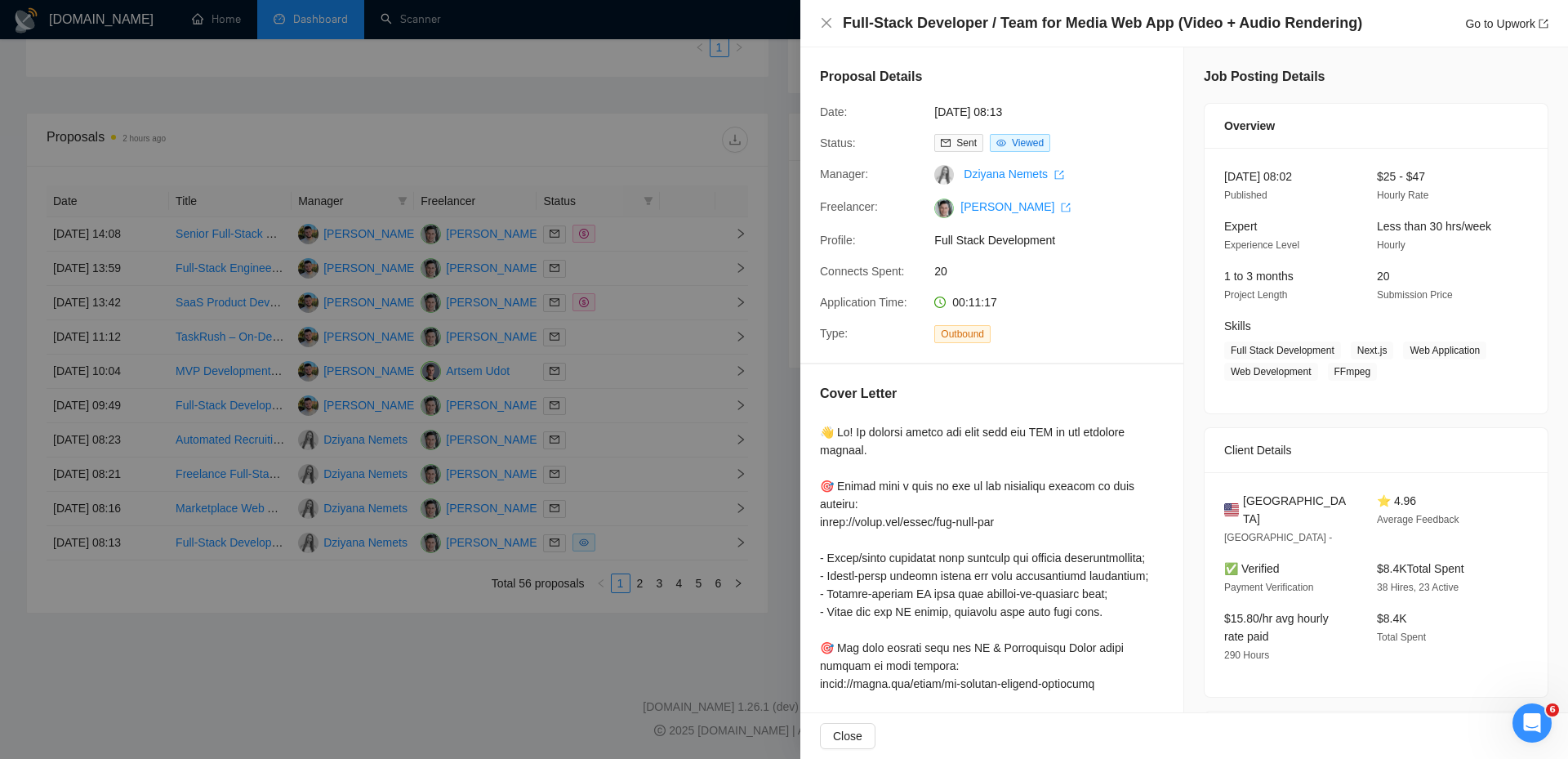
click at [628, 532] on div at bounding box center [784, 380] width 1568 height 759
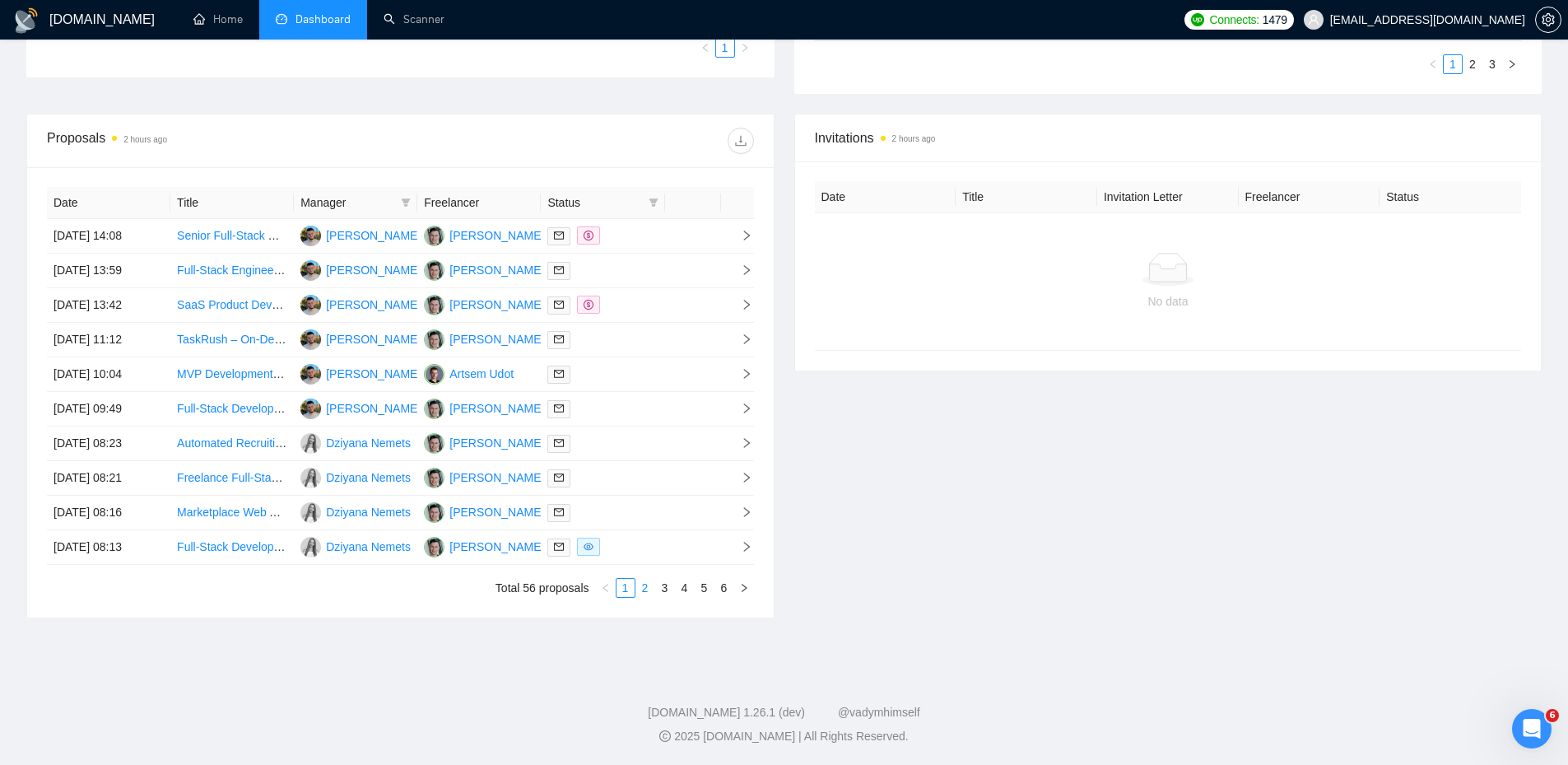
click at [641, 582] on link "2" at bounding box center [645, 588] width 18 height 18
click at [659, 243] on td at bounding box center [602, 236] width 123 height 35
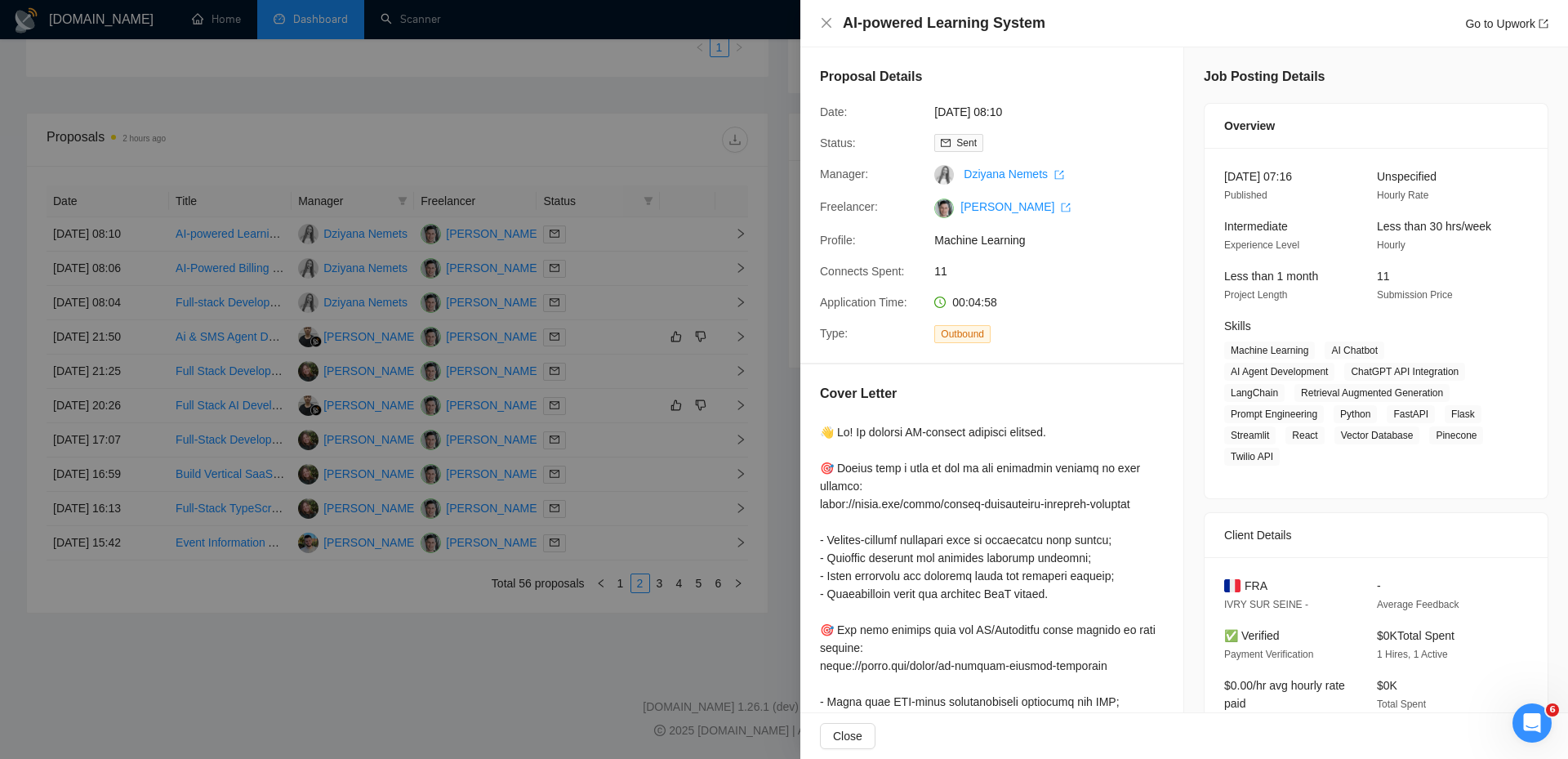
click at [618, 254] on div at bounding box center [784, 380] width 1568 height 759
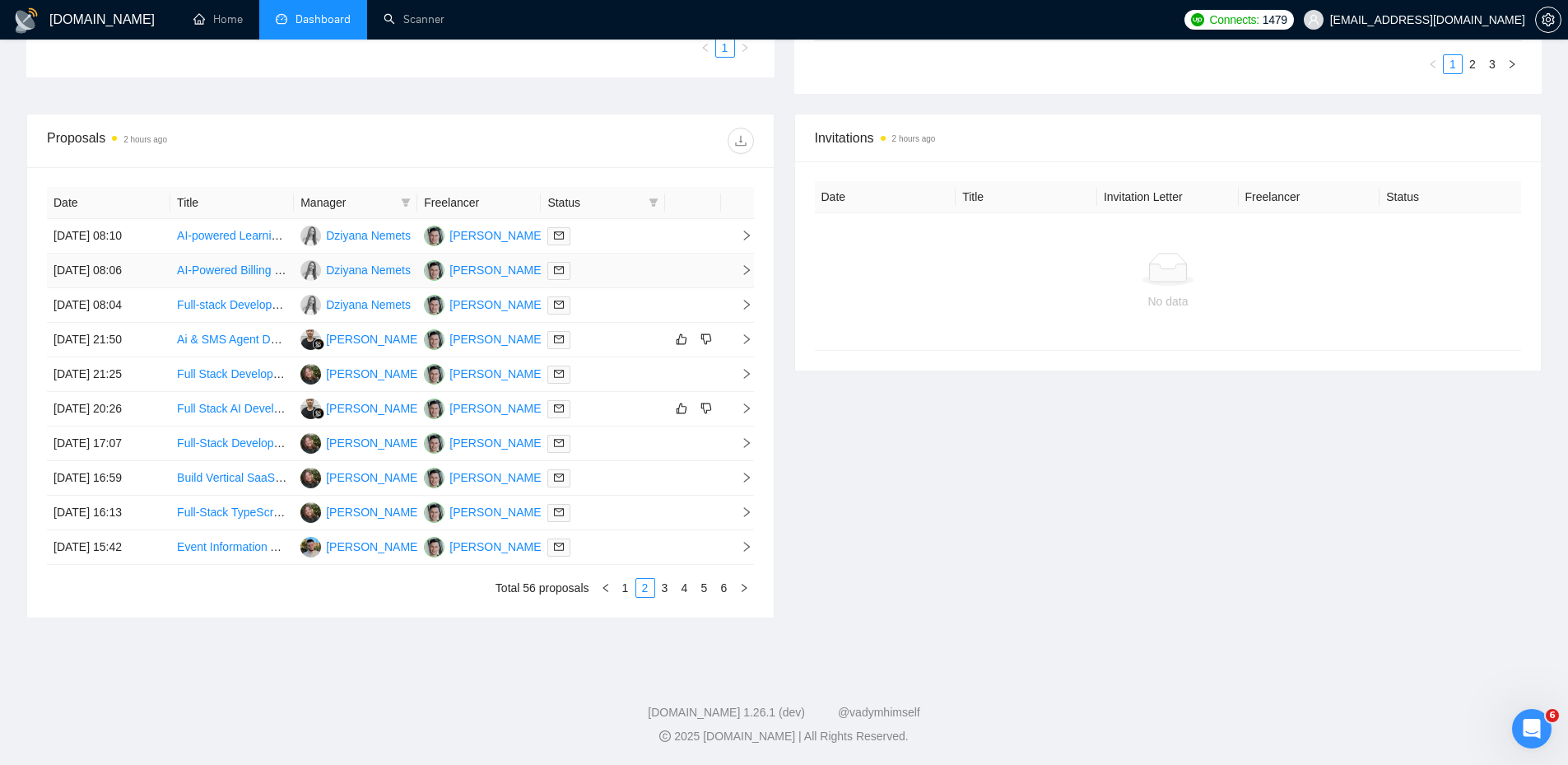
click at [619, 264] on div at bounding box center [602, 270] width 110 height 19
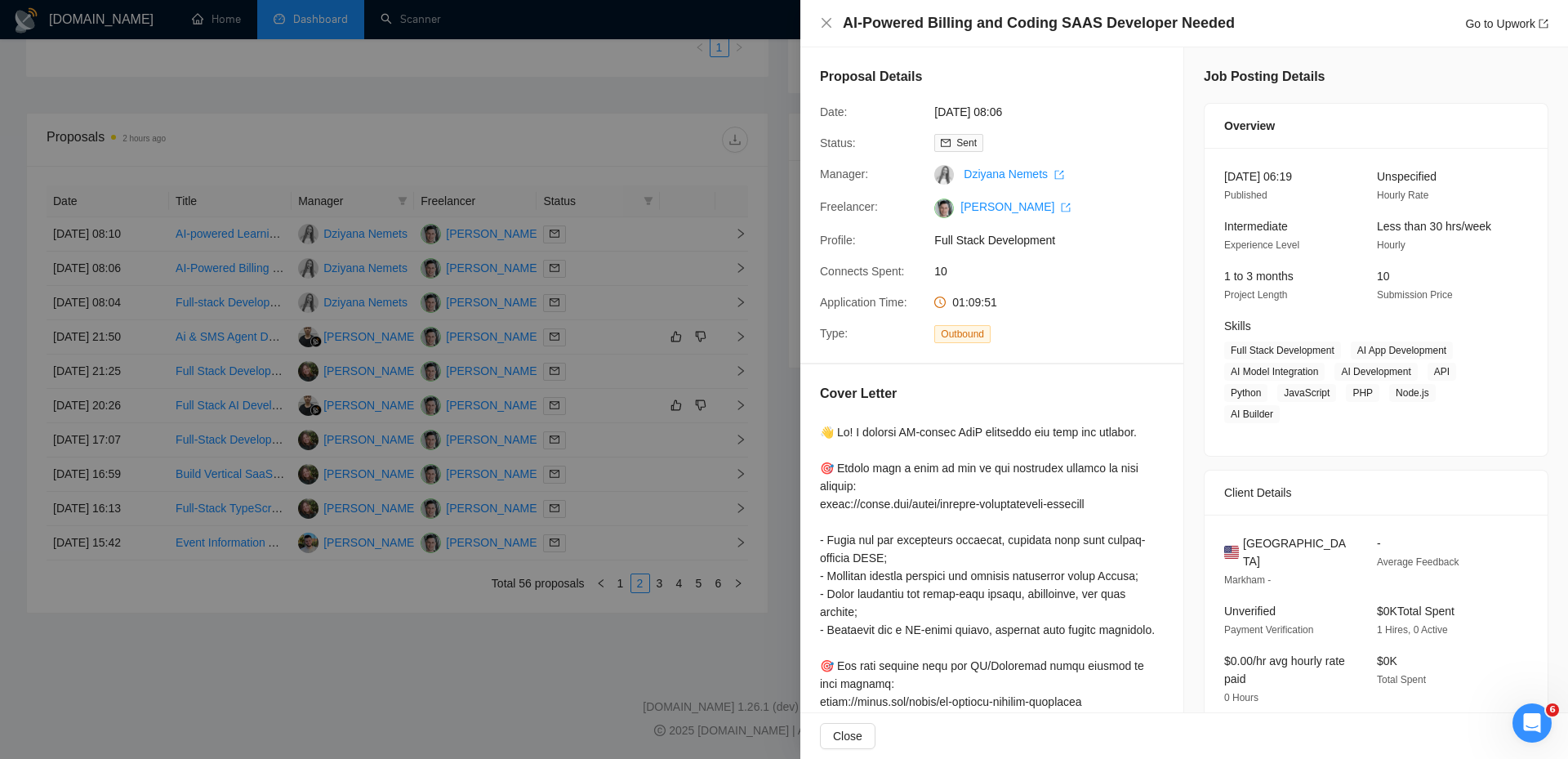
click at [607, 289] on div at bounding box center [784, 380] width 1568 height 759
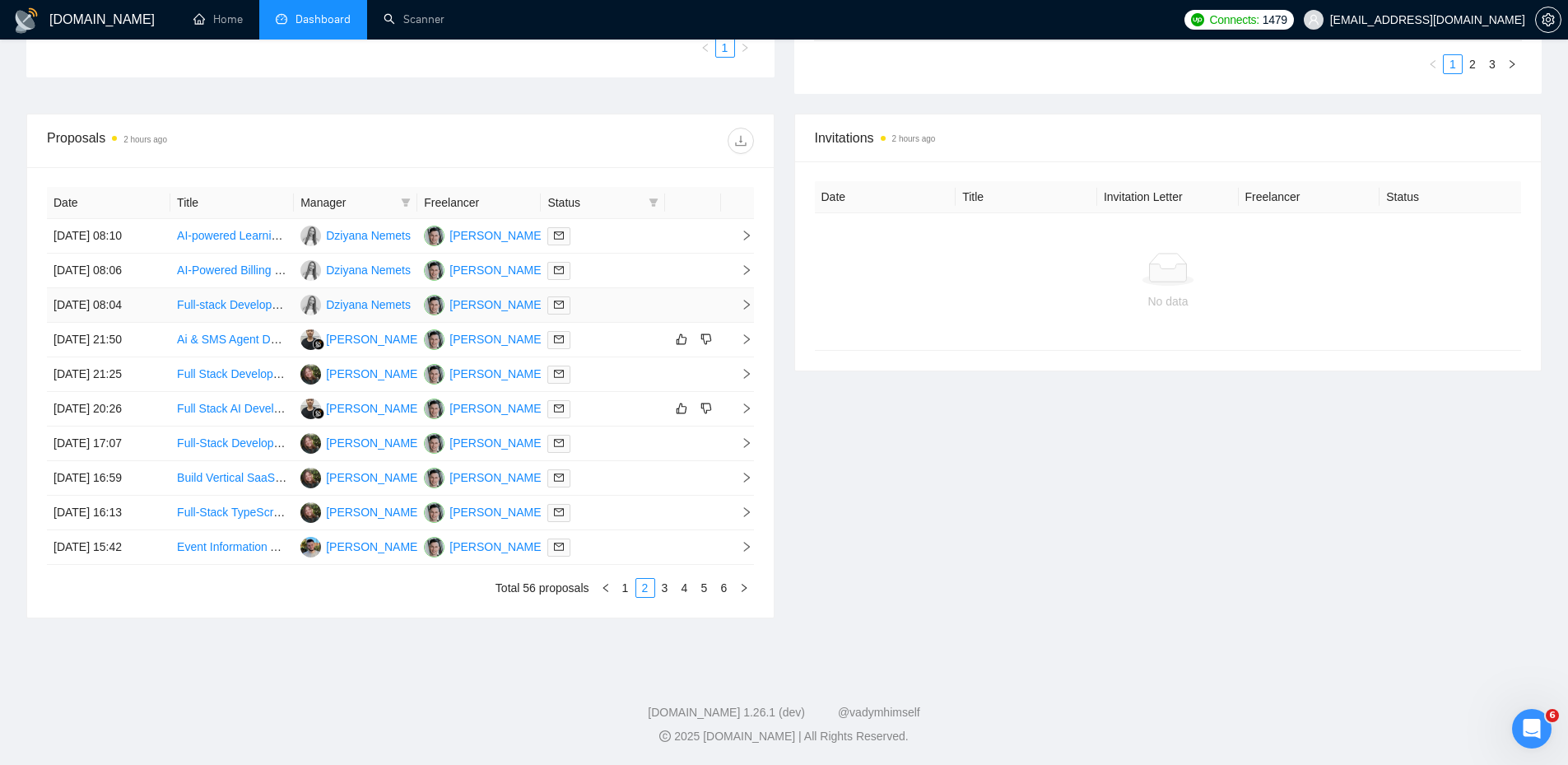
click at [601, 304] on div at bounding box center [602, 305] width 110 height 19
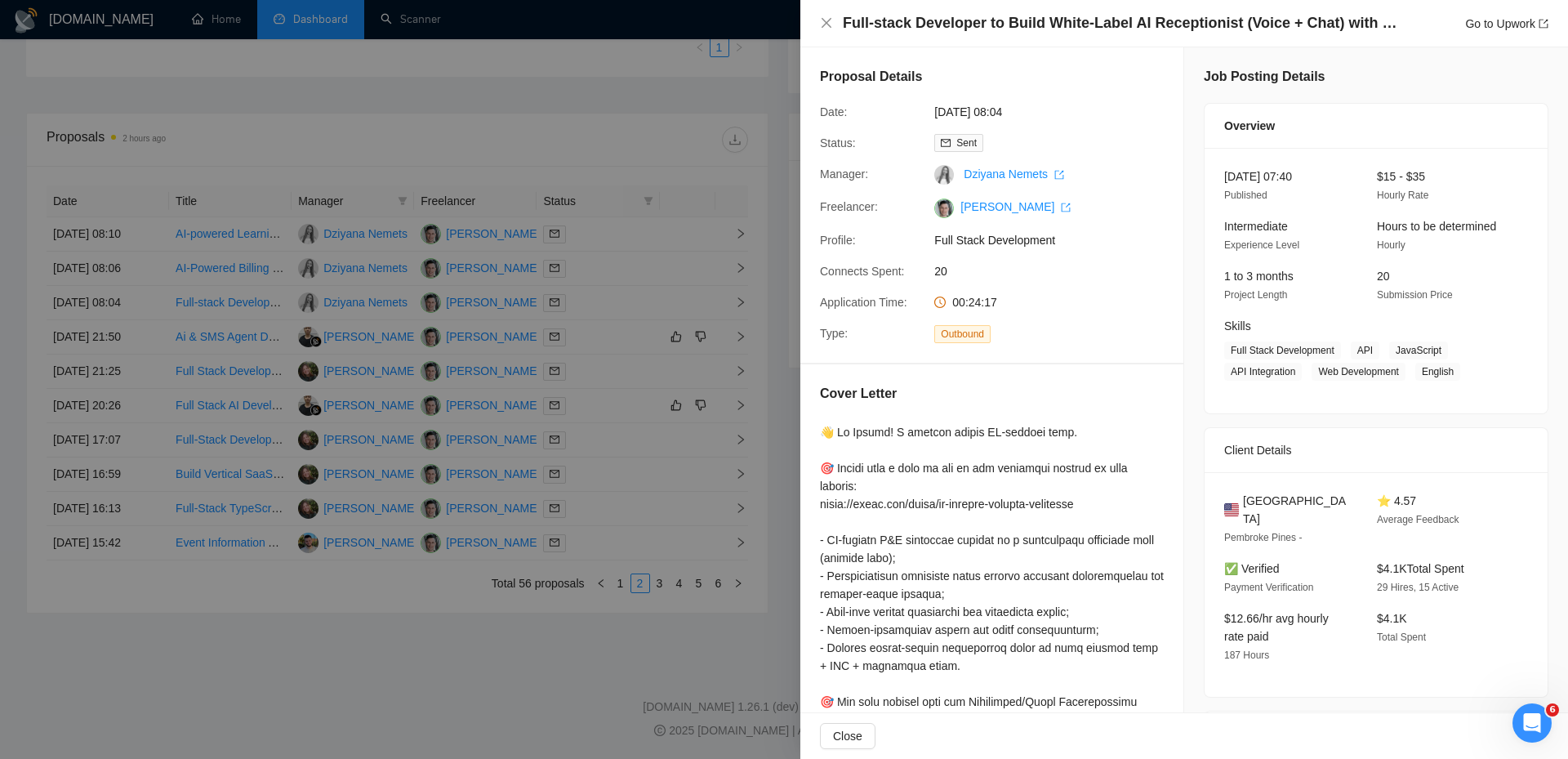
click at [590, 310] on div at bounding box center [784, 380] width 1568 height 759
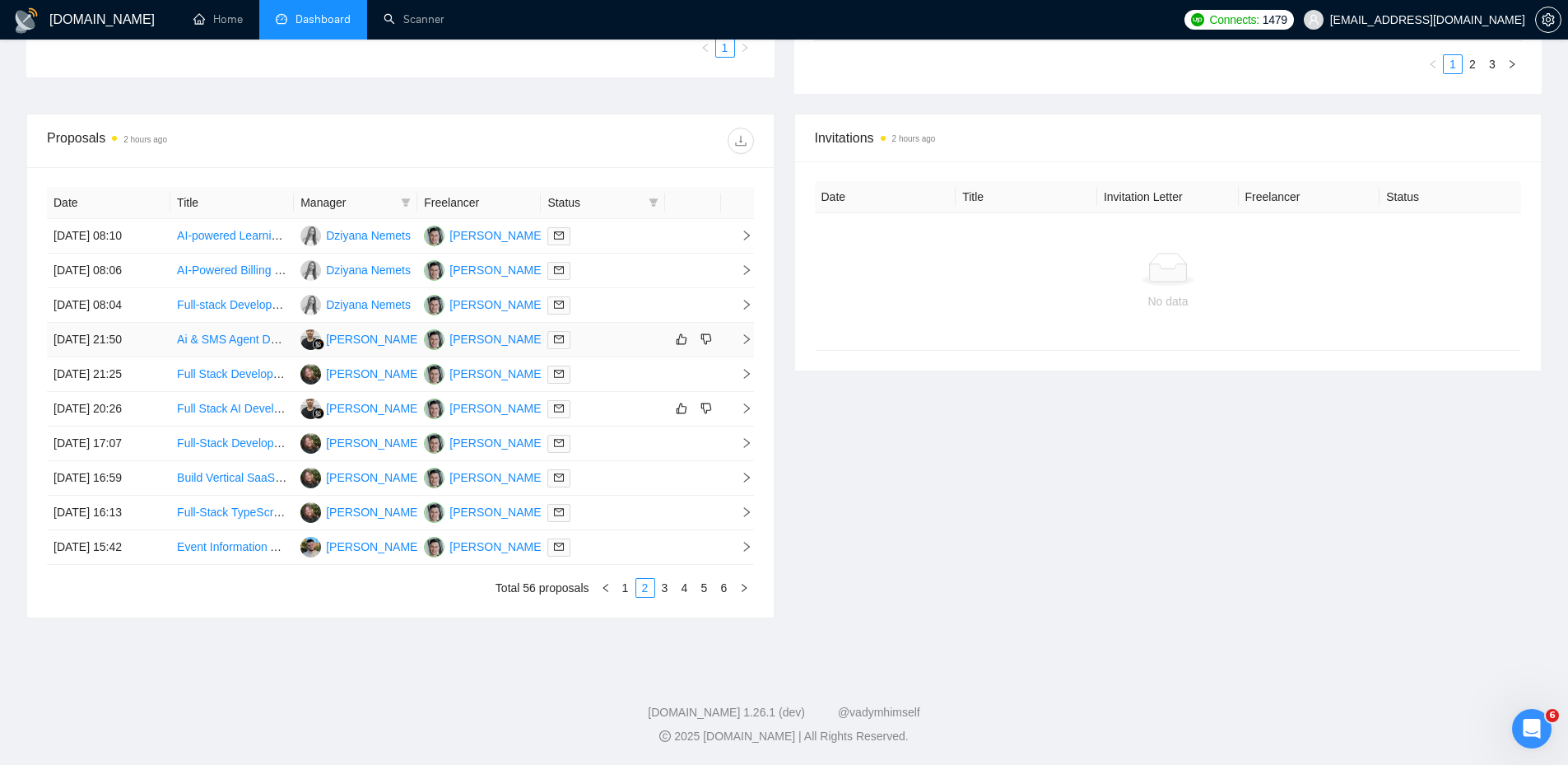
click at [594, 343] on div at bounding box center [602, 340] width 110 height 19
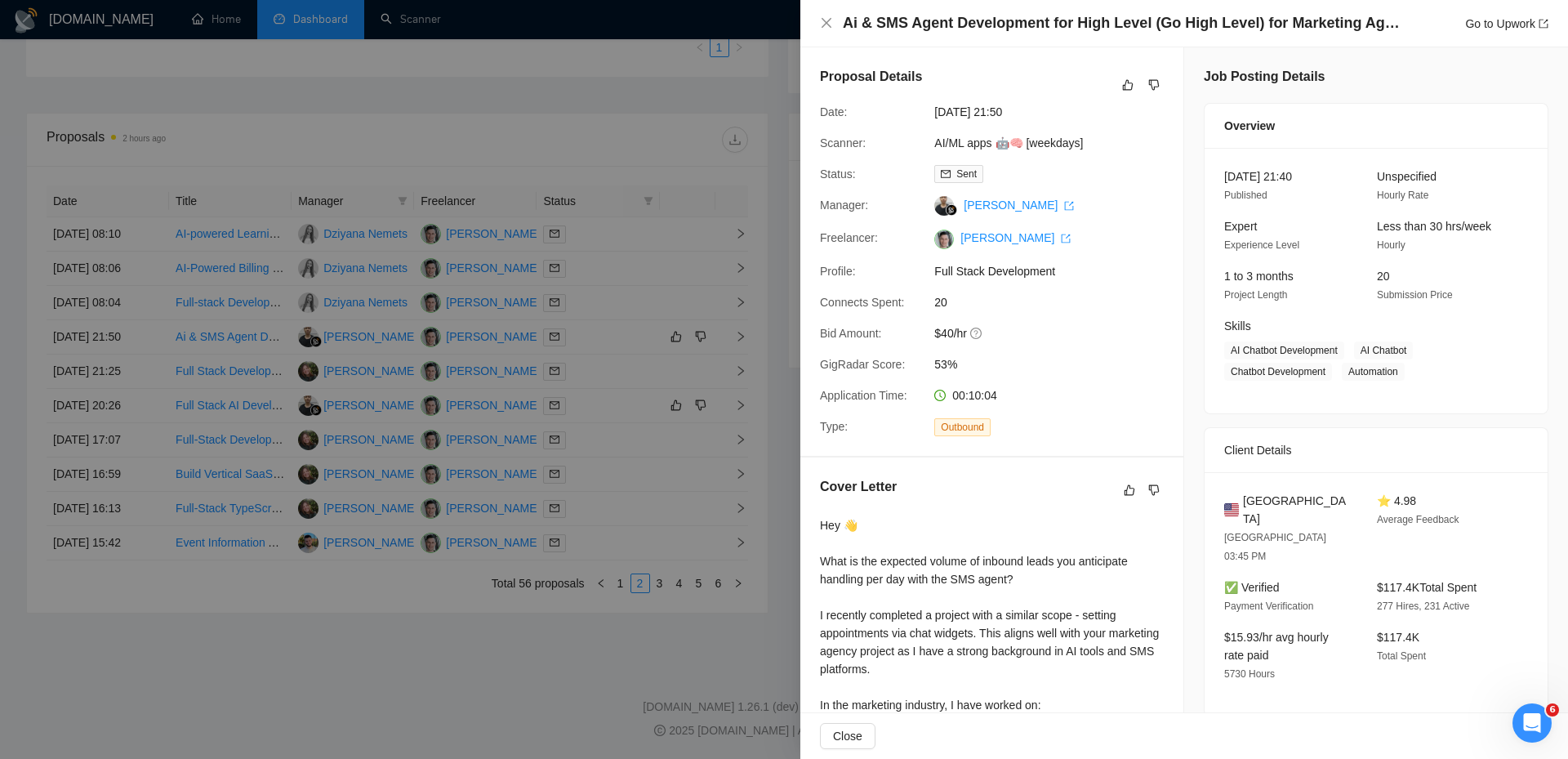
click at [590, 366] on div at bounding box center [784, 380] width 1568 height 759
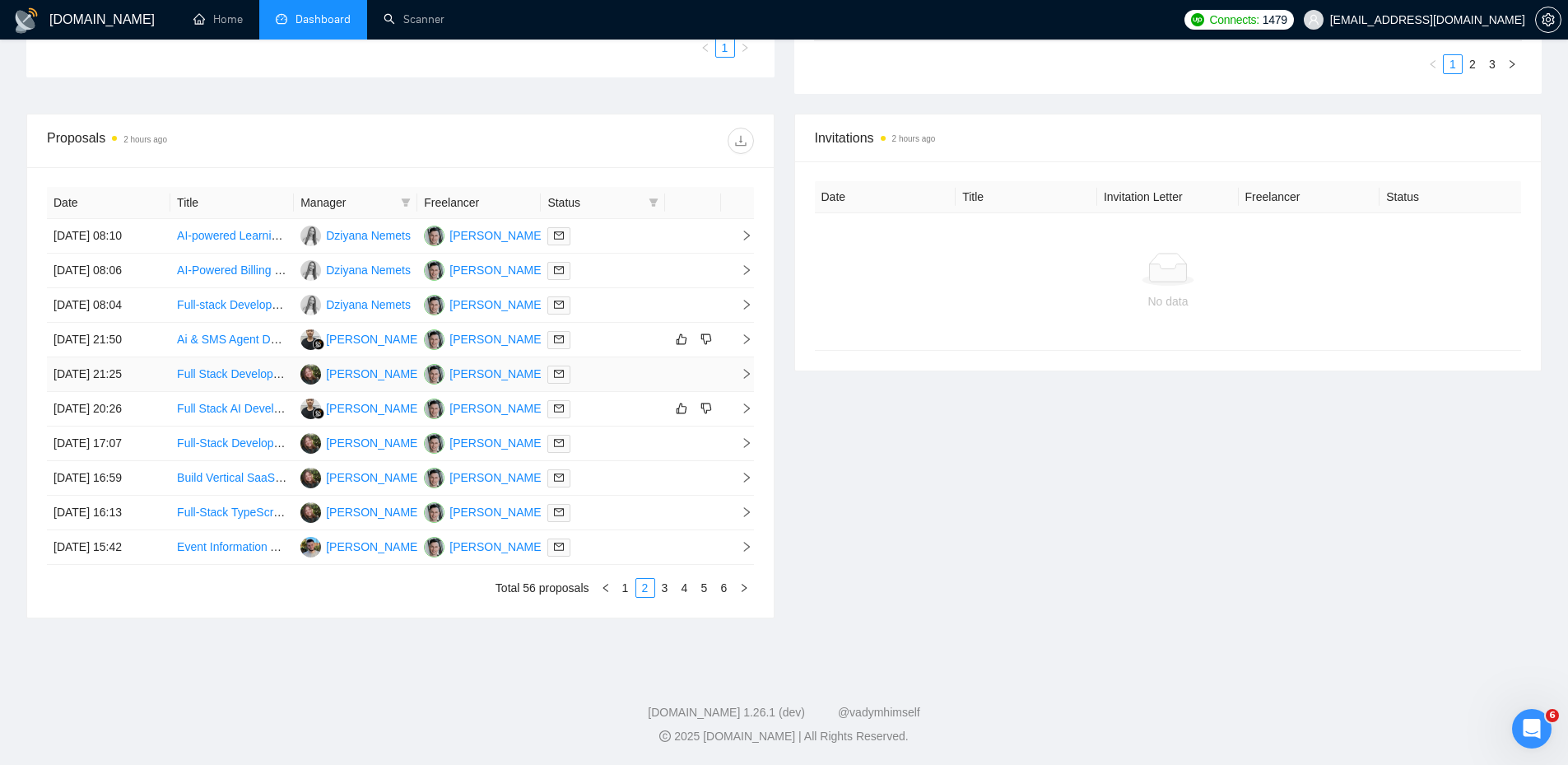
click at [595, 375] on div at bounding box center [602, 375] width 110 height 19
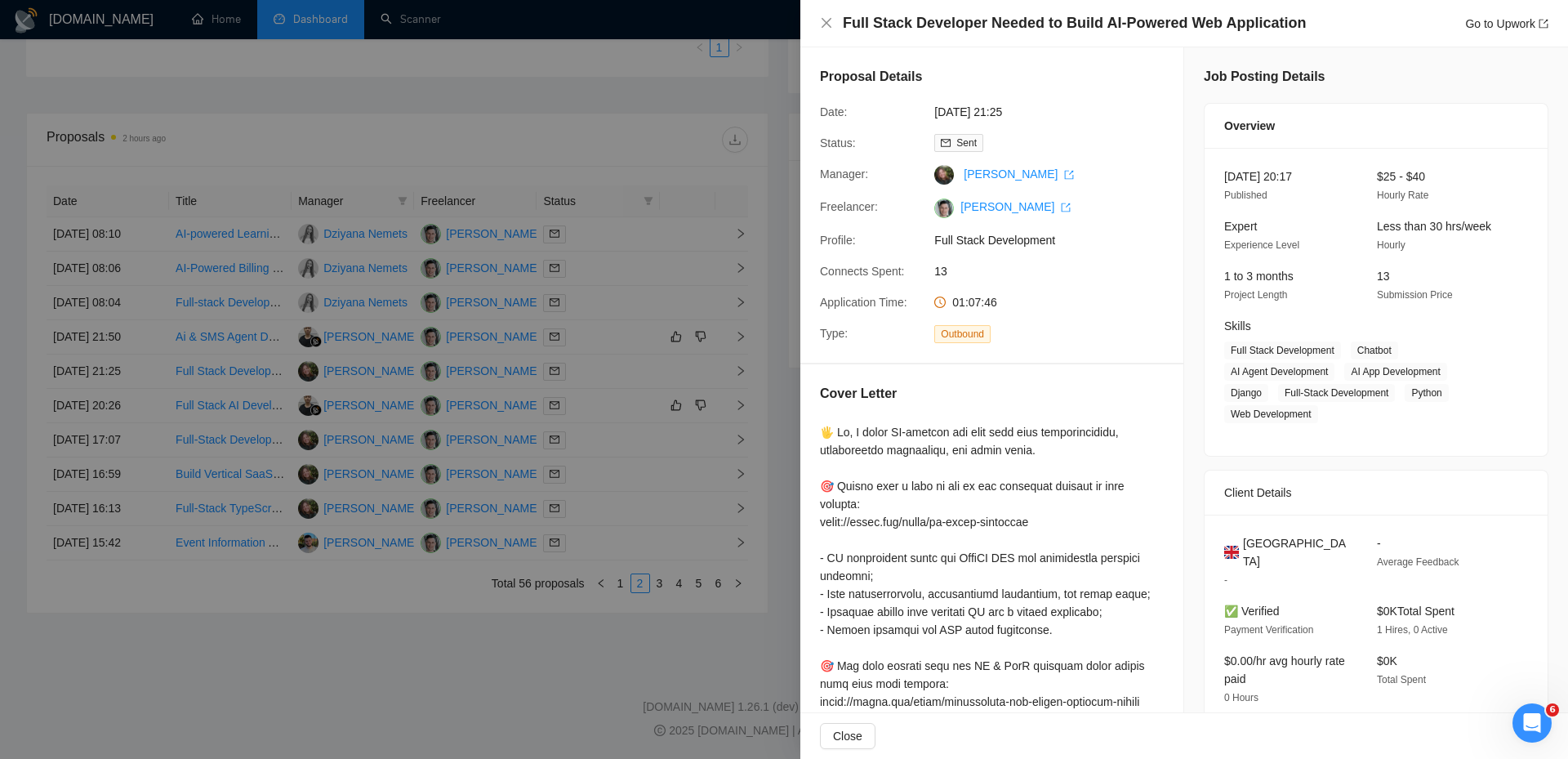
click at [582, 404] on div at bounding box center [784, 380] width 1568 height 759
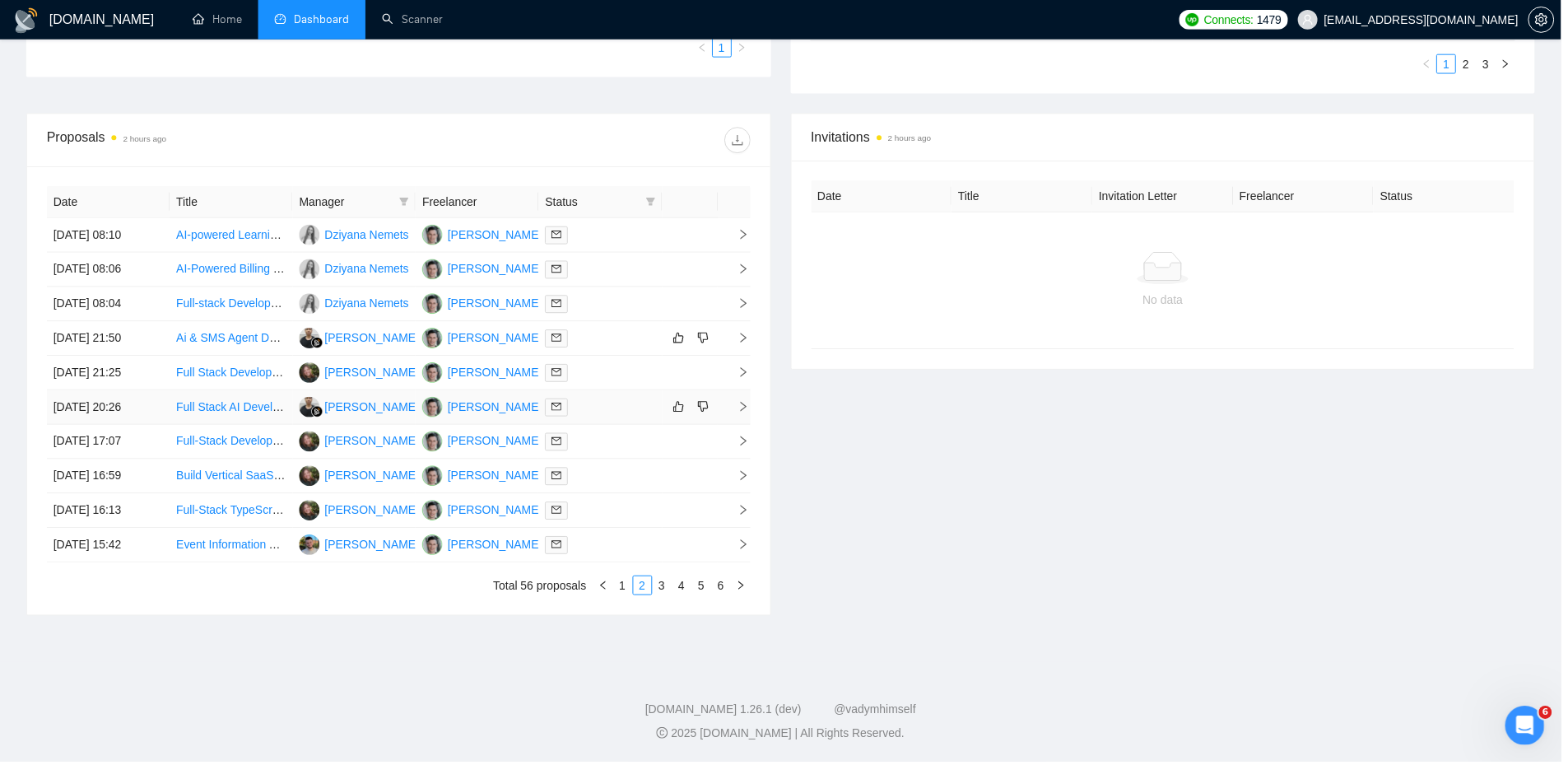
click at [607, 425] on td at bounding box center [602, 409] width 123 height 35
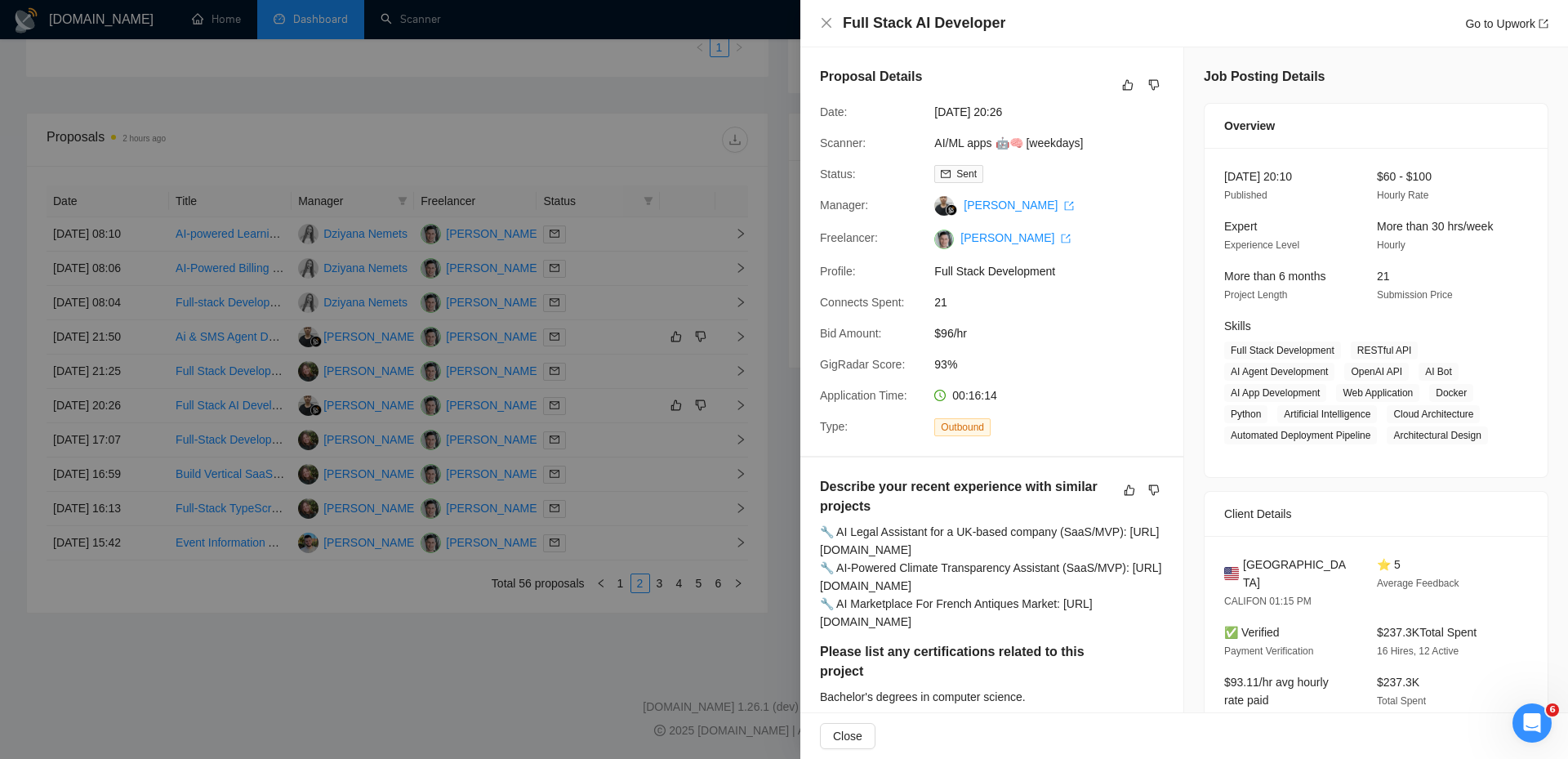
click at [602, 445] on div at bounding box center [784, 380] width 1568 height 759
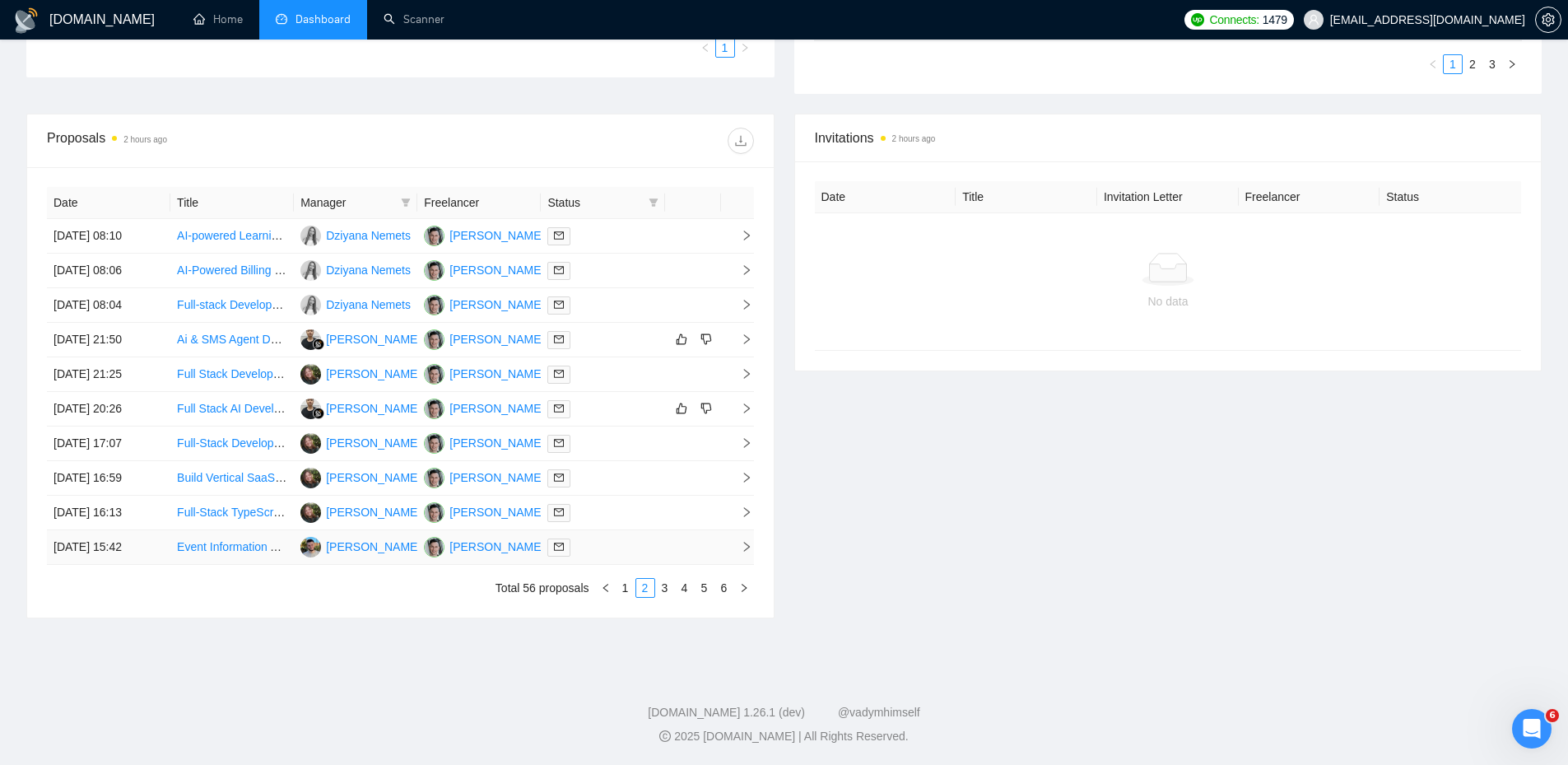
click at [630, 553] on div at bounding box center [602, 548] width 110 height 19
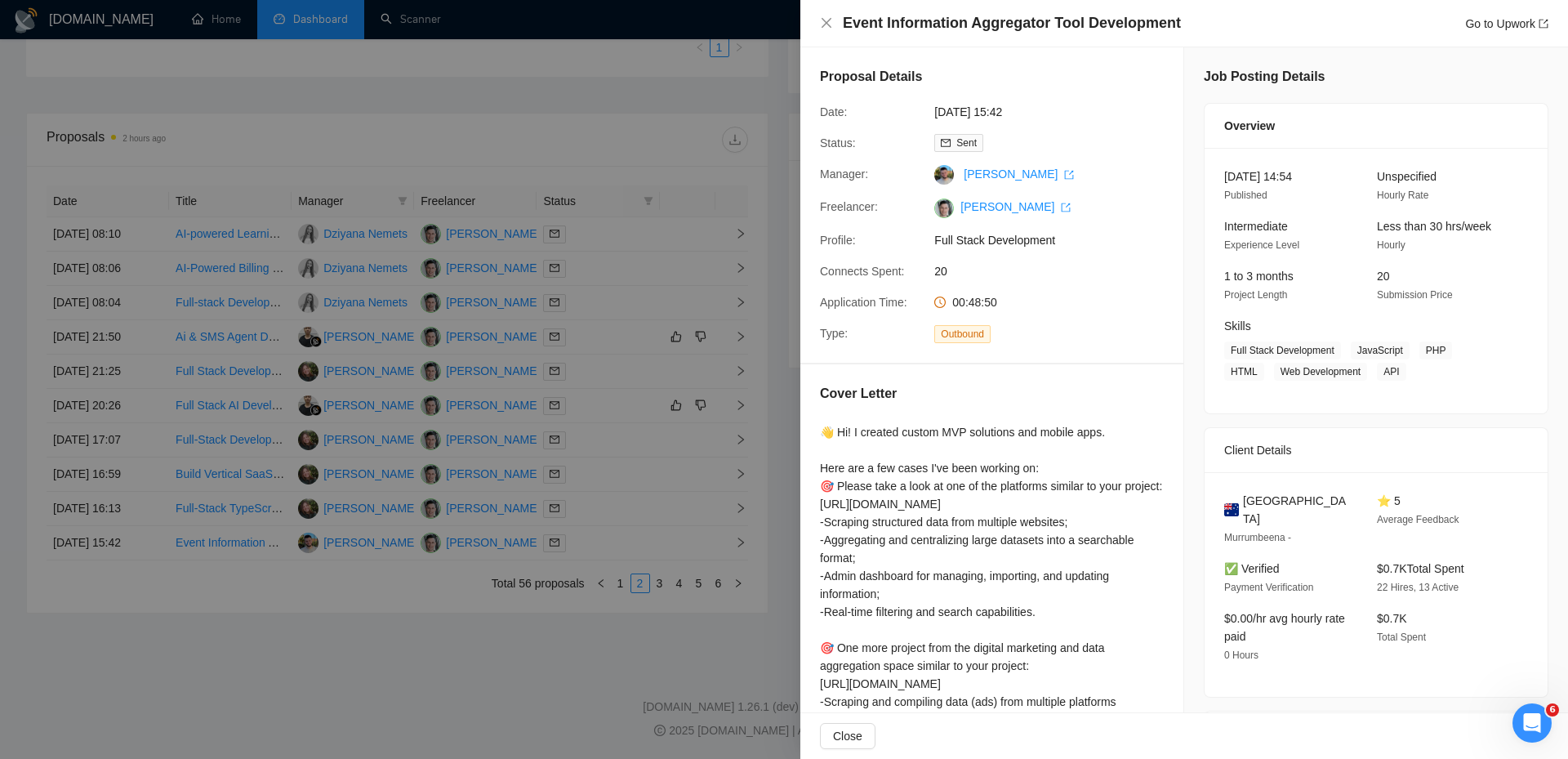
click at [641, 549] on div at bounding box center [784, 380] width 1568 height 759
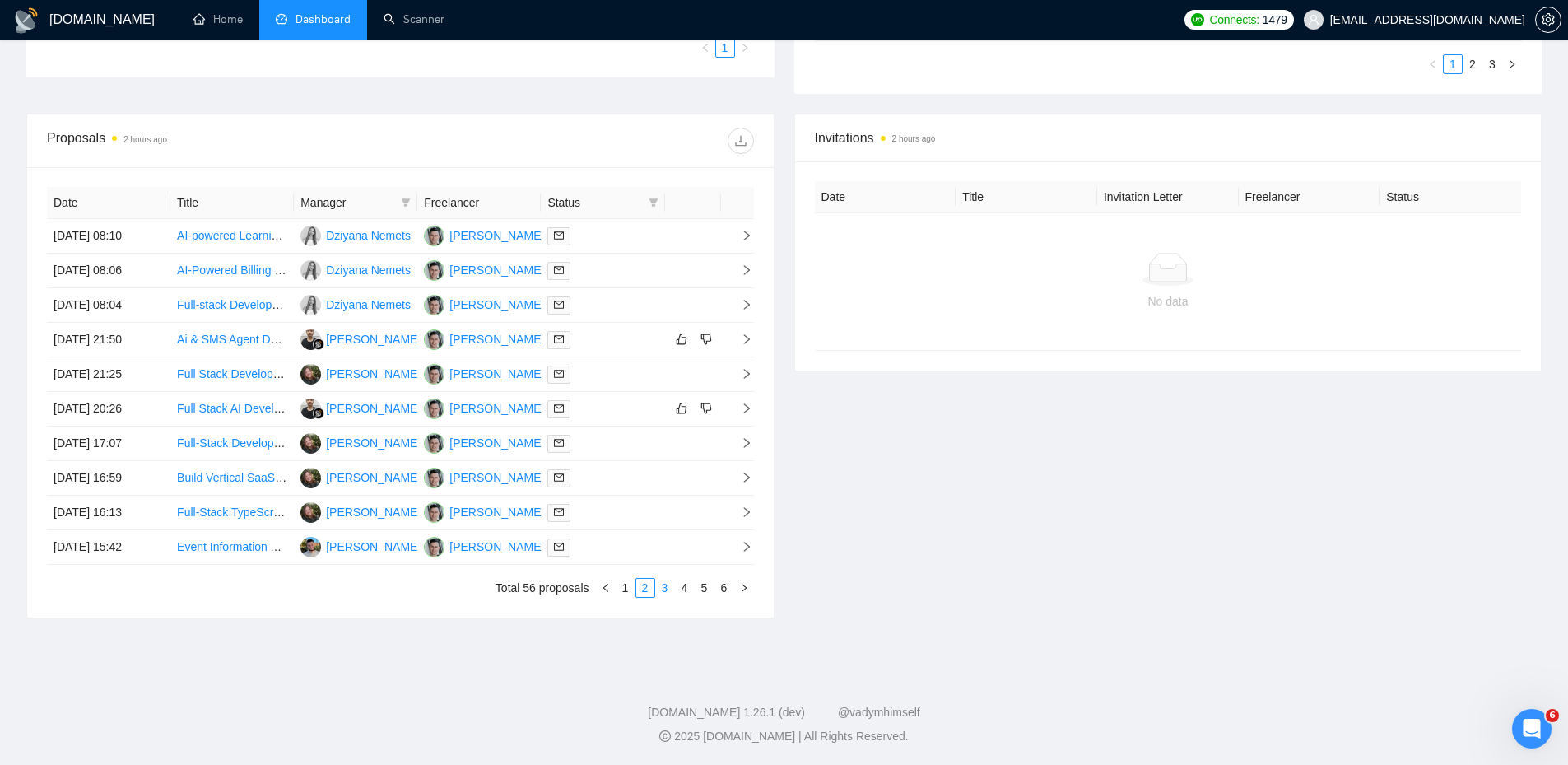
click at [668, 589] on link "3" at bounding box center [665, 588] width 18 height 18
click at [638, 244] on div at bounding box center [602, 236] width 110 height 19
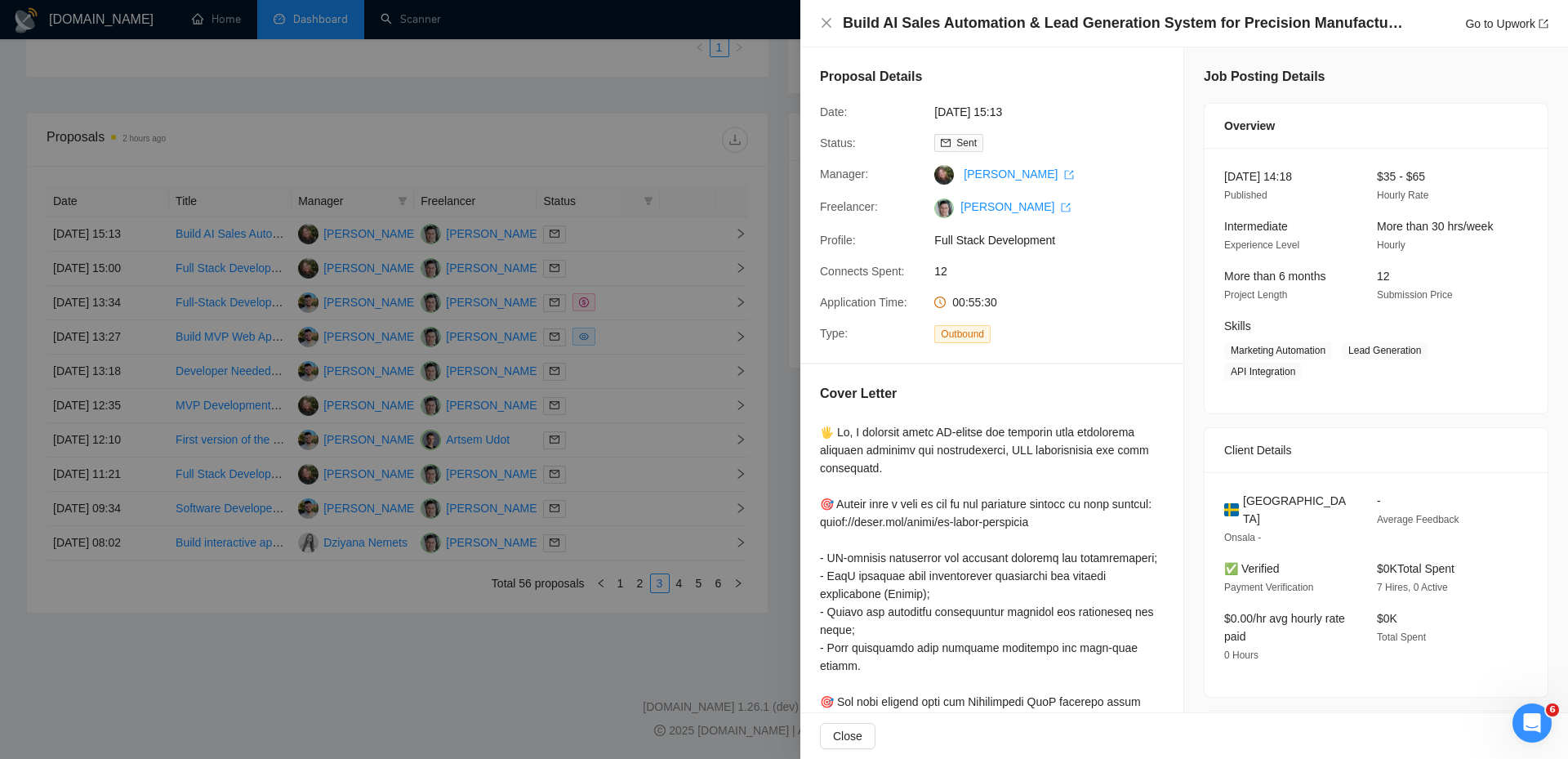
click at [634, 258] on div at bounding box center [784, 380] width 1568 height 759
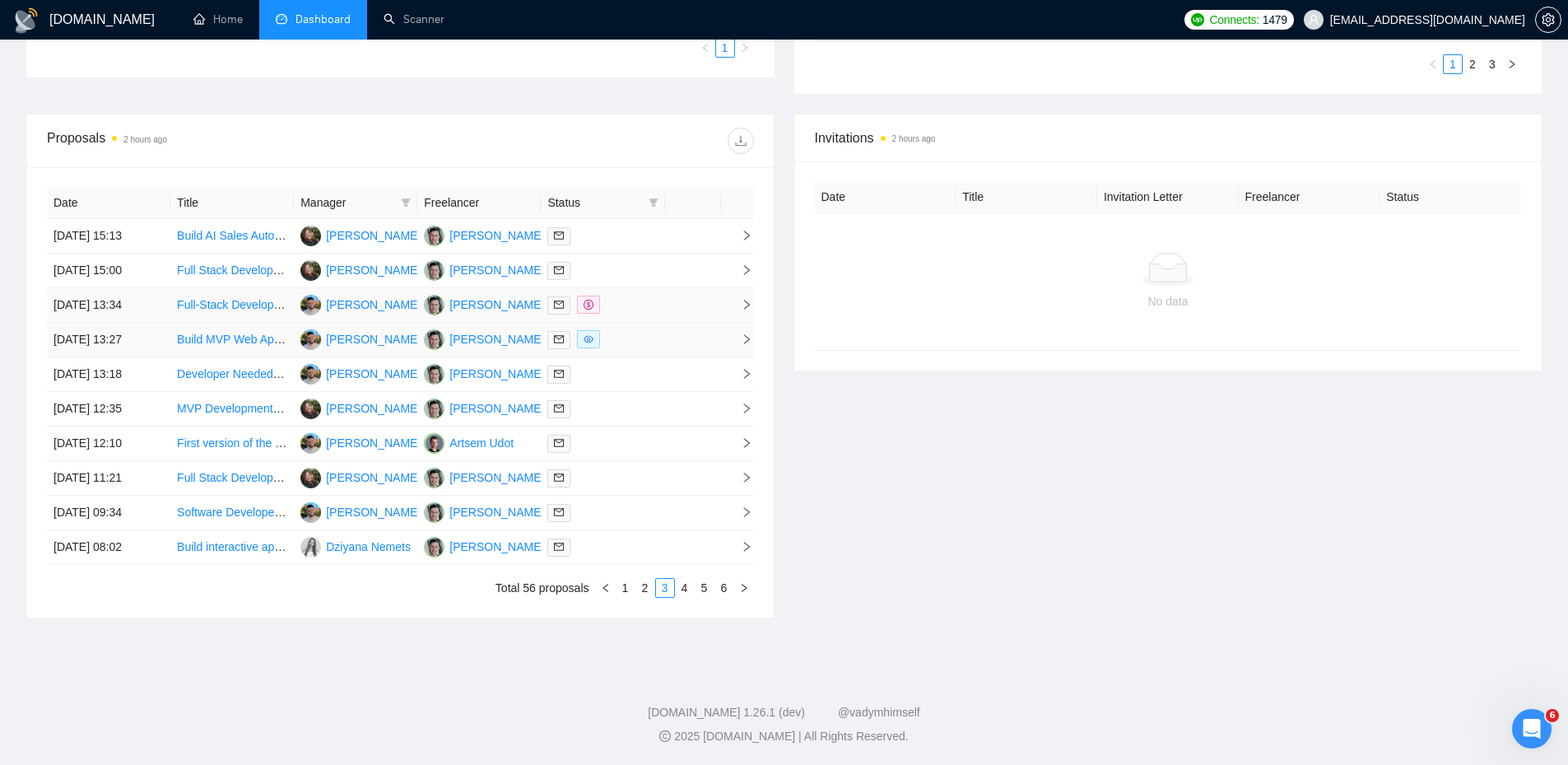
click at [648, 310] on div at bounding box center [602, 305] width 110 height 19
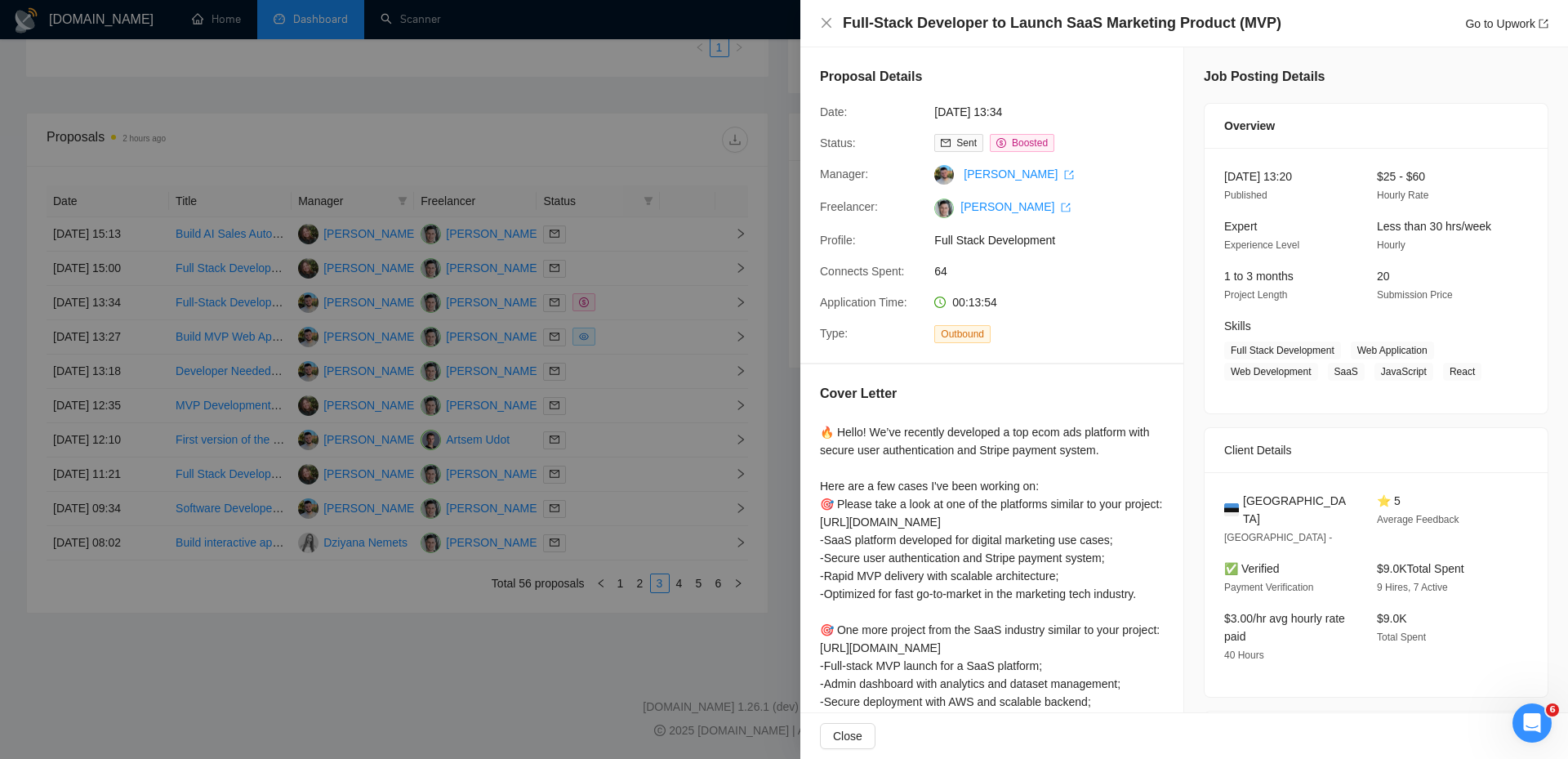
click at [636, 332] on div at bounding box center [784, 380] width 1568 height 759
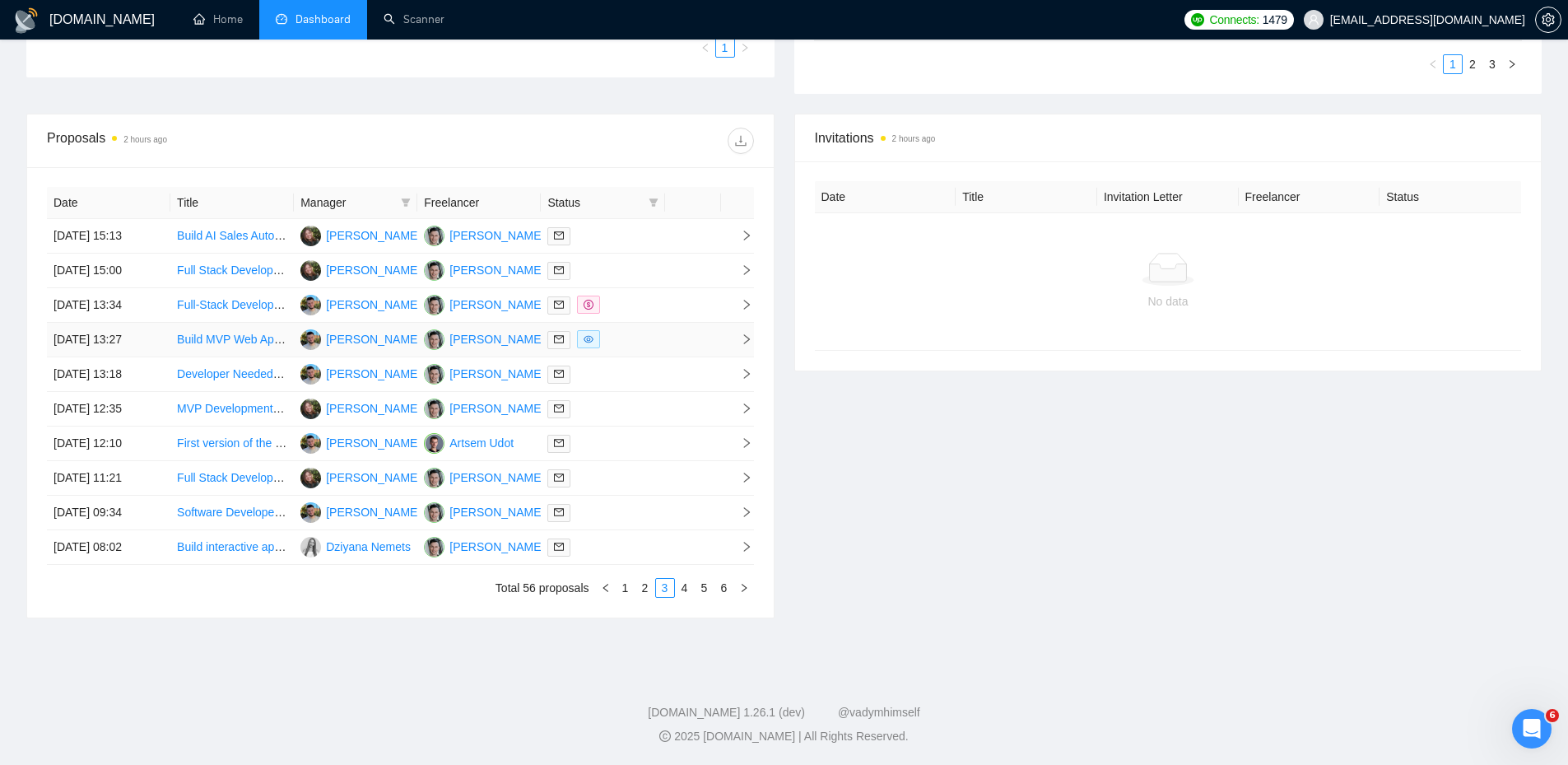
click at [641, 335] on div at bounding box center [602, 340] width 110 height 19
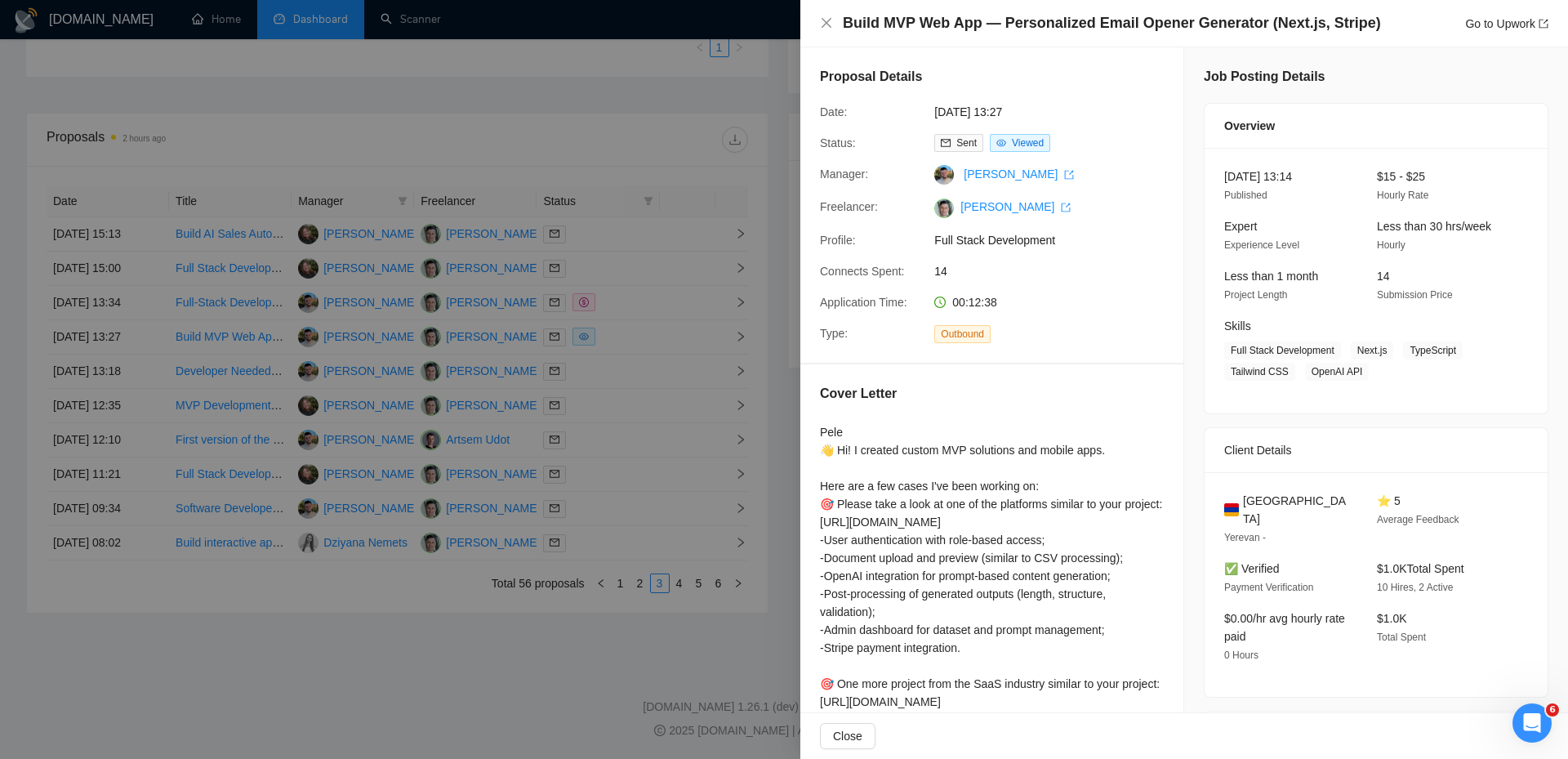
click at [564, 105] on div at bounding box center [784, 380] width 1568 height 759
